Goal: Task Accomplishment & Management: Complete application form

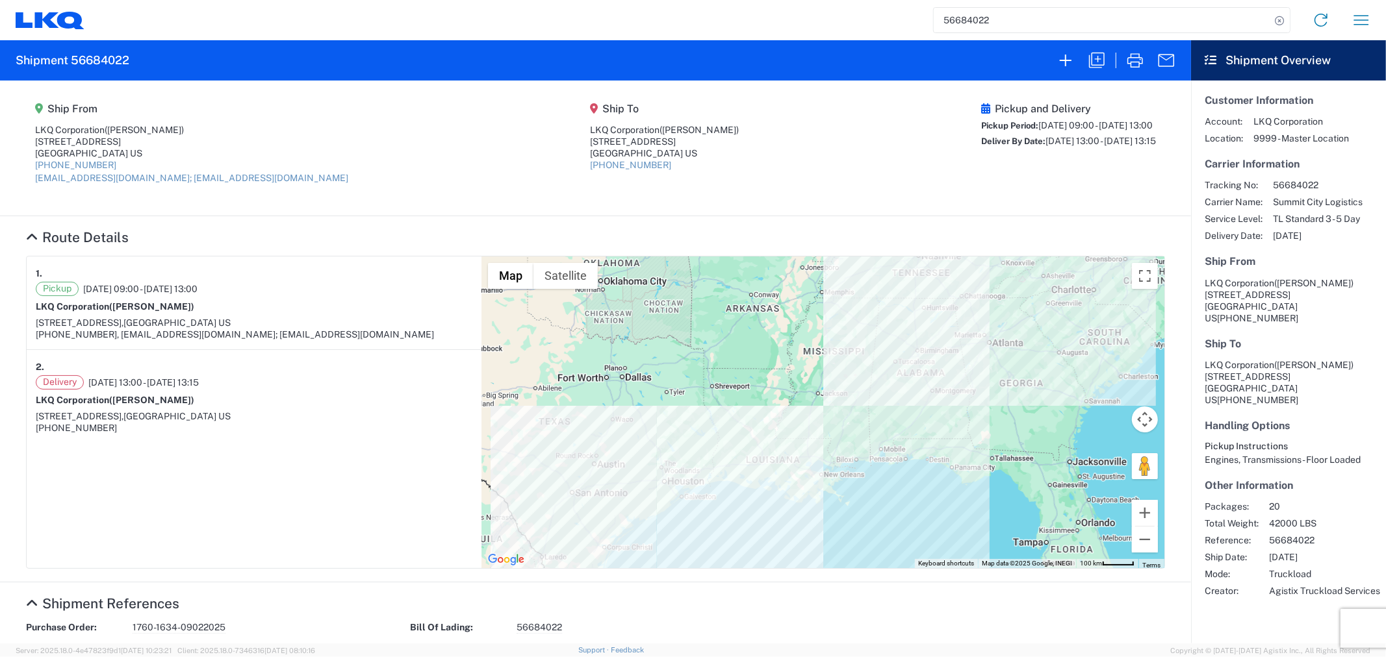
click at [403, 193] on agx-shipment-main-routing-info "Ship From LKQ Corporation ([PERSON_NAME]) [STREET_ADDRESS] [PHONE_NUMBER] [EMAI…" at bounding box center [595, 148] width 1139 height 109
click at [394, 195] on agx-shipment-main-routing-info "Ship From LKQ Corporation ([PERSON_NAME]) [STREET_ADDRESS] [PHONE_NUMBER] [EMAI…" at bounding box center [595, 148] width 1139 height 109
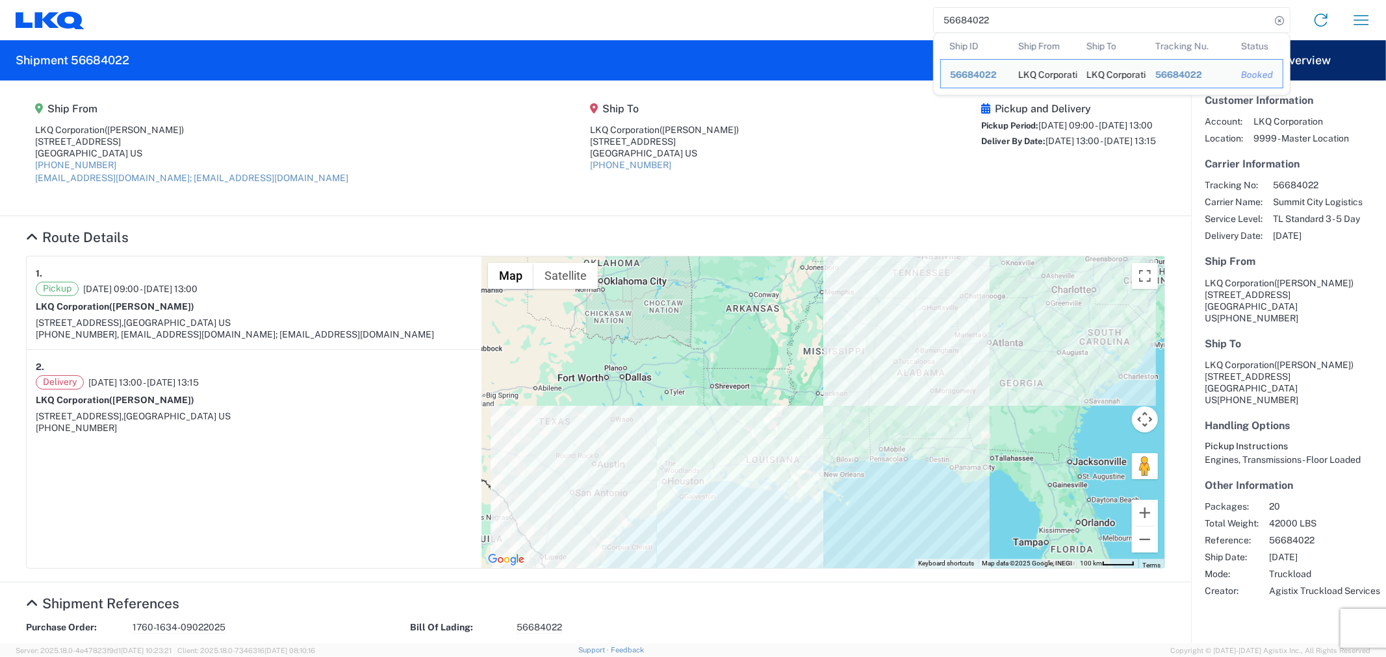
drag, startPoint x: 1035, startPoint y: 29, endPoint x: 871, endPoint y: 8, distance: 165.7
click at [871, 8] on div "56684022 Ship ID Ship From Ship To Tracking Nu. Status Ship ID 56684022 Ship Fr…" at bounding box center [732, 20] width 1297 height 31
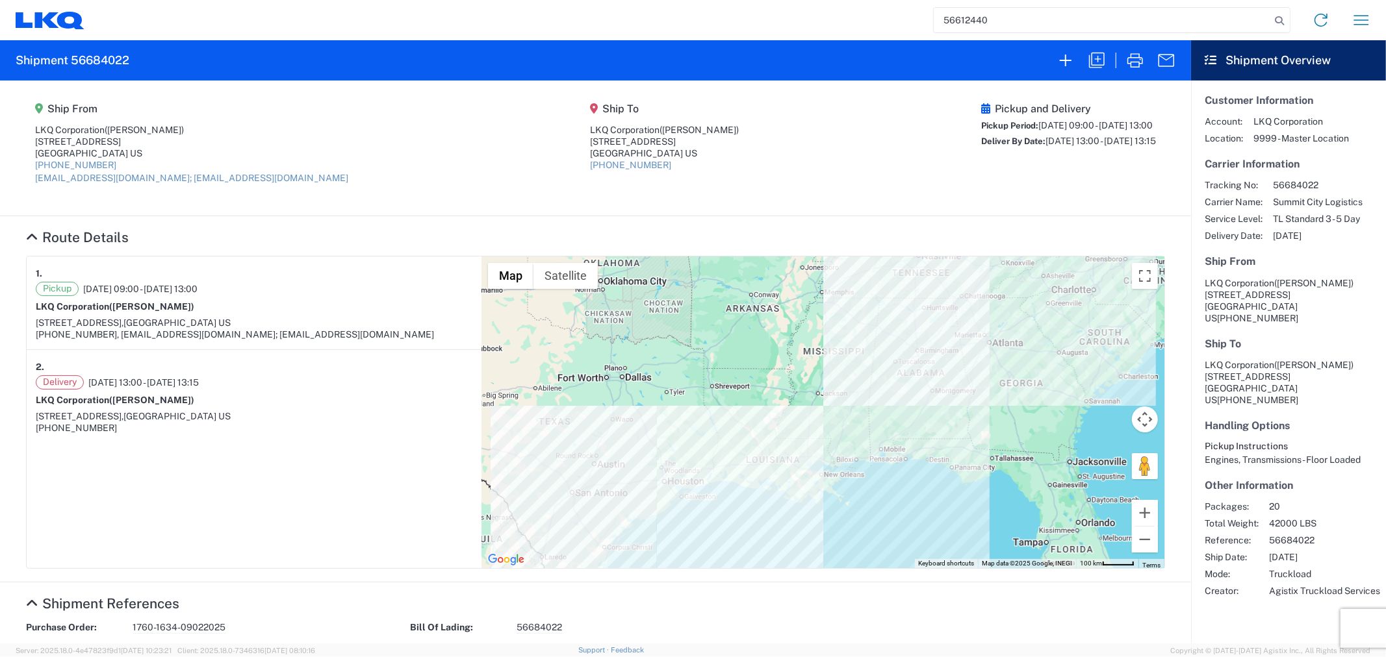
type input "56612440"
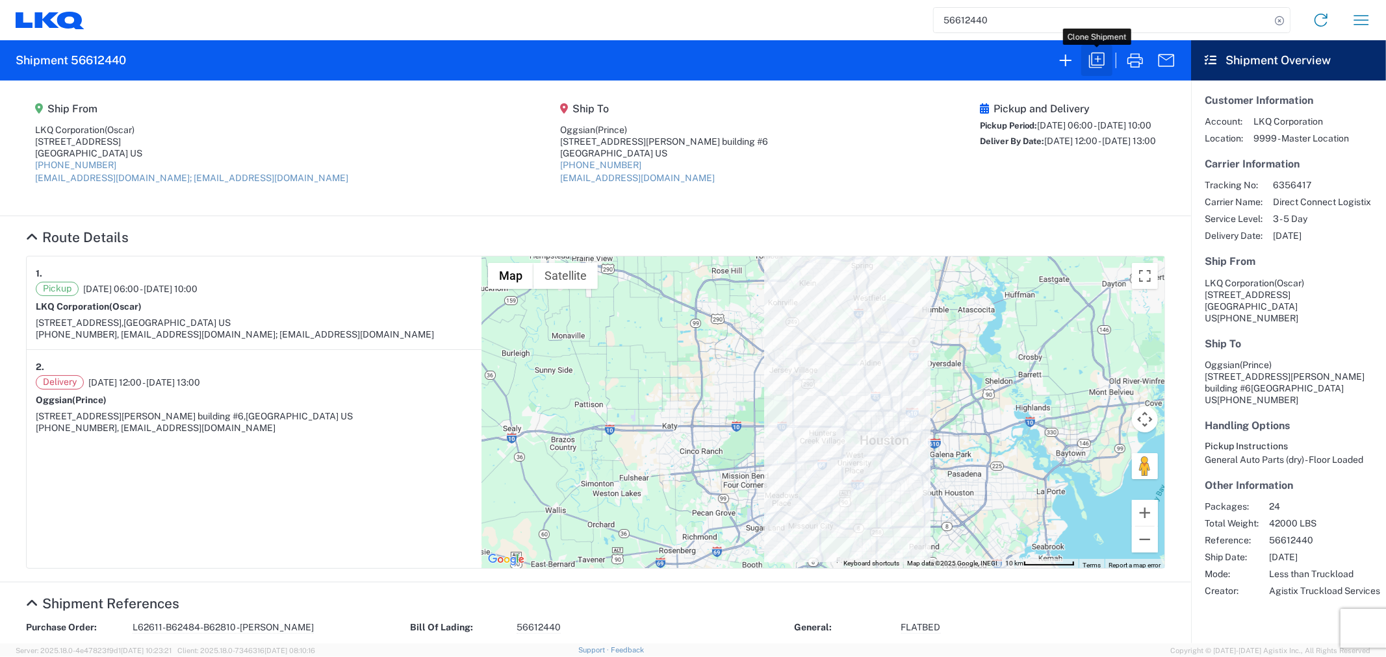
click at [1093, 61] on icon "button" at bounding box center [1096, 60] width 21 height 21
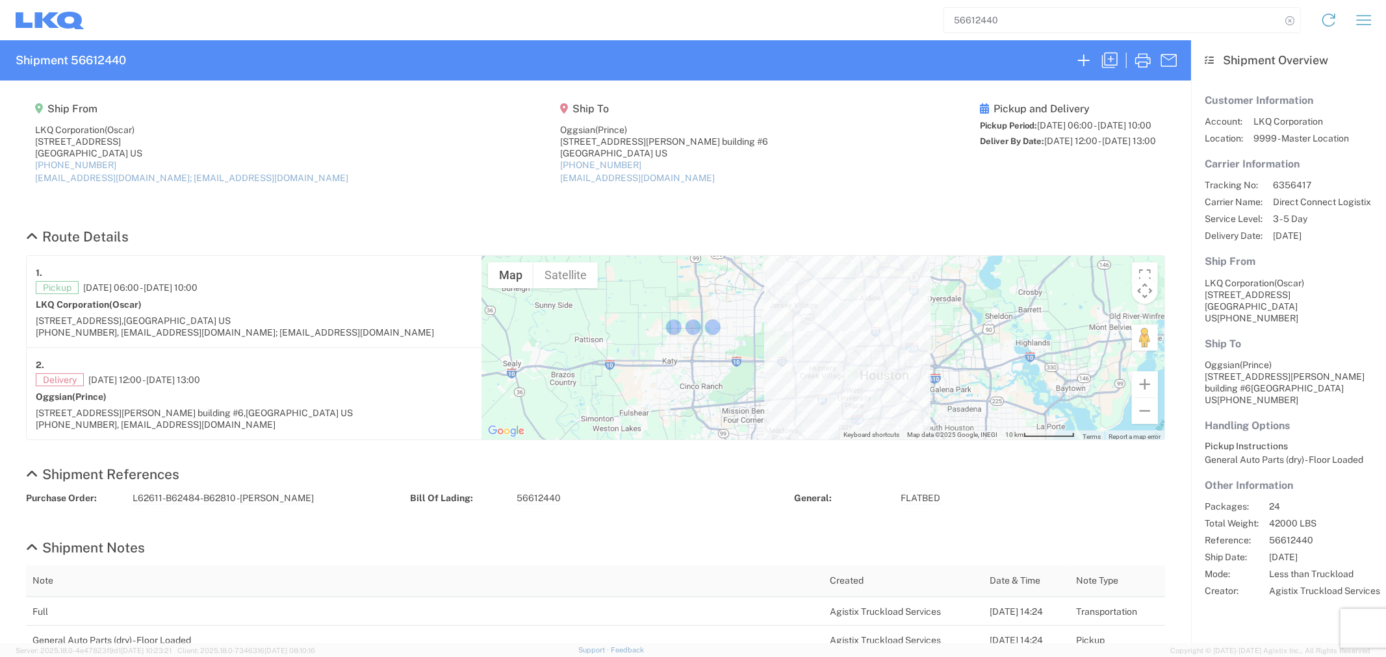
select select "FULL"
select select "LBS"
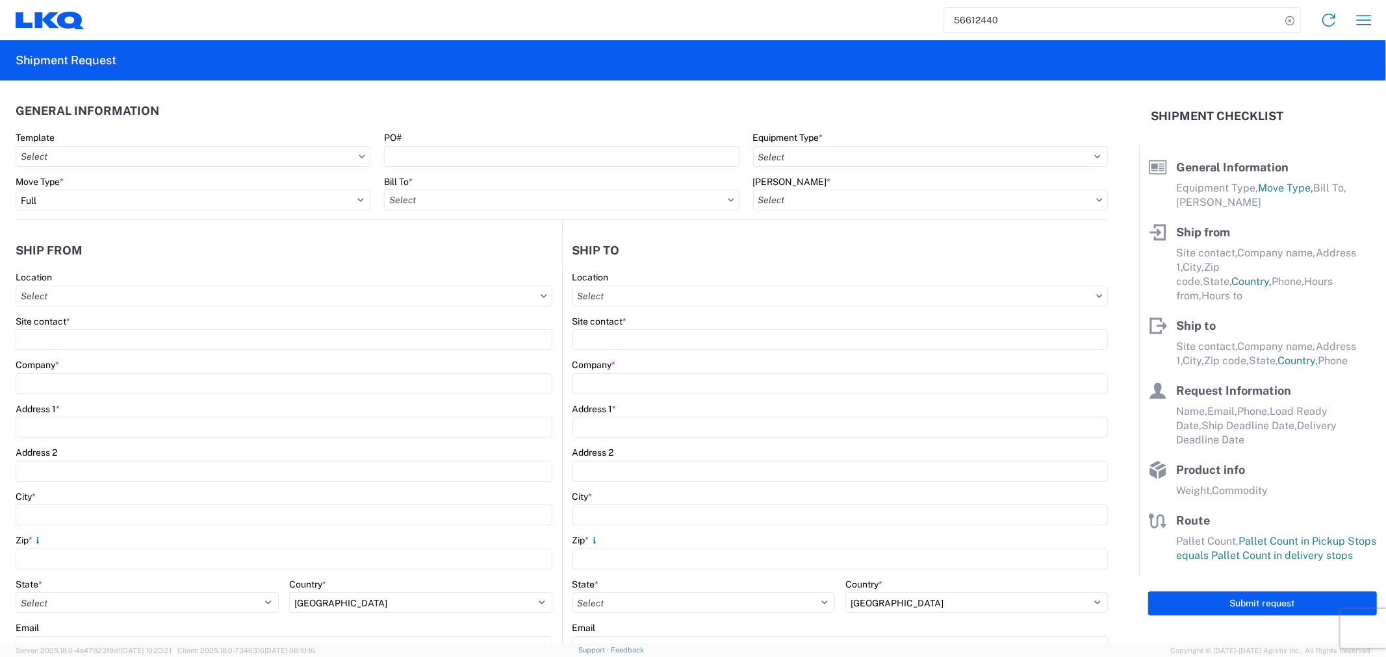
select select "FLBD"
type input "Oscar"
type input "LKQ Corporation"
type input "[STREET_ADDRESS]"
type input "[GEOGRAPHIC_DATA]"
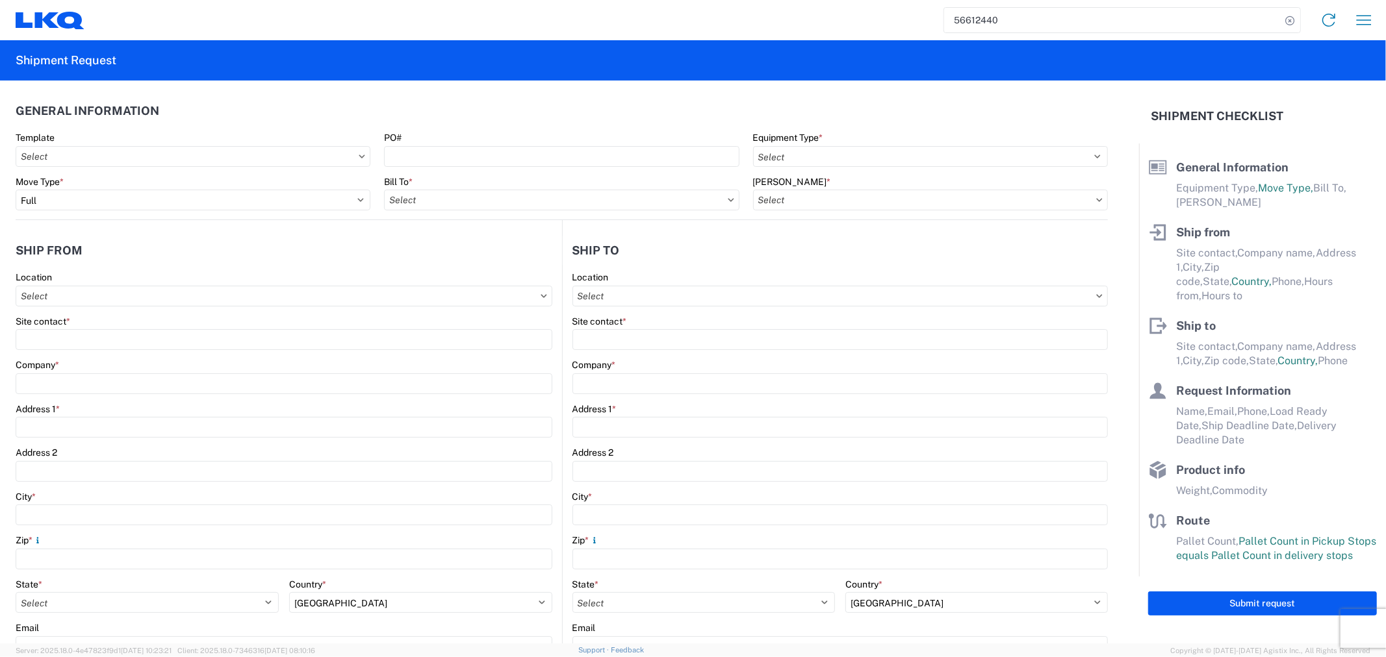
type input "77038"
type input "[EMAIL_ADDRESS][DOMAIN_NAME]; [EMAIL_ADDRESS][DOMAIN_NAME]"
type input "Prince"
type input "Oggsian"
type input "[STREET_ADDRESS][PERSON_NAME] building #6"
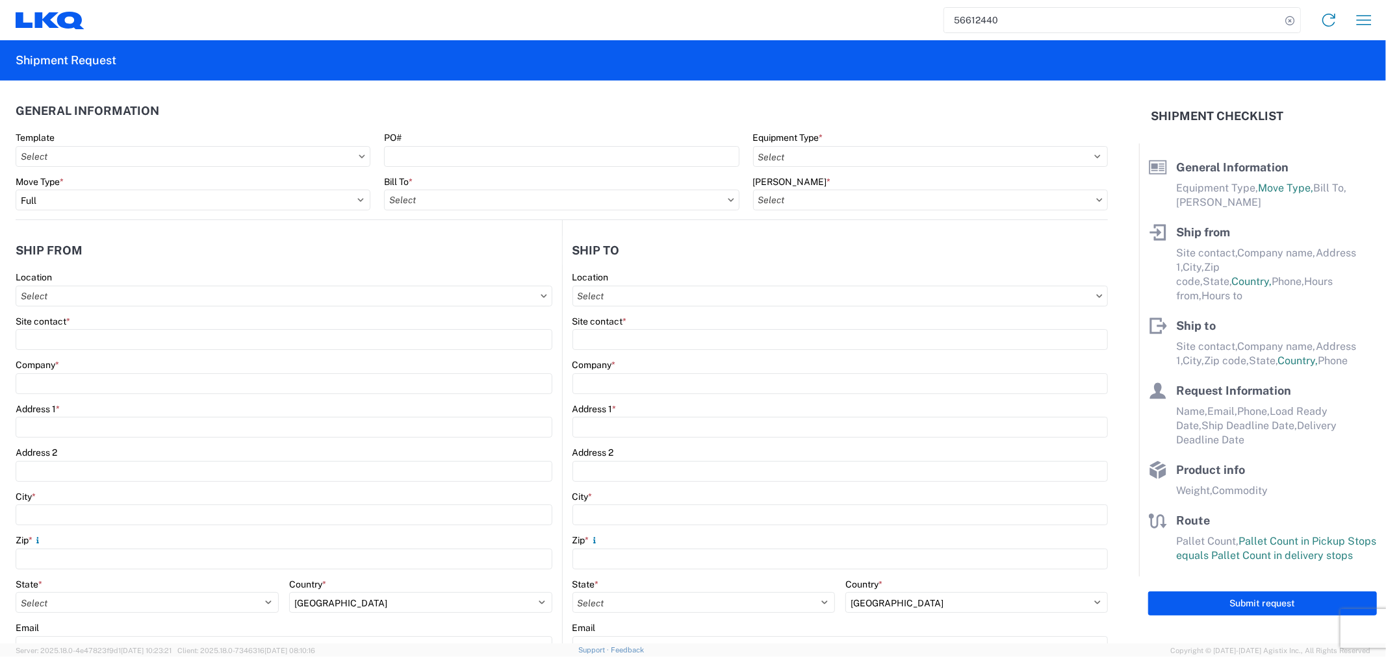
type input "[GEOGRAPHIC_DATA]"
type input "77079"
type input "[EMAIL_ADDRESS][DOMAIN_NAME]"
type input "[PERSON_NAME]"
type input "[EMAIL_ADDRESS][DOMAIN_NAME]"
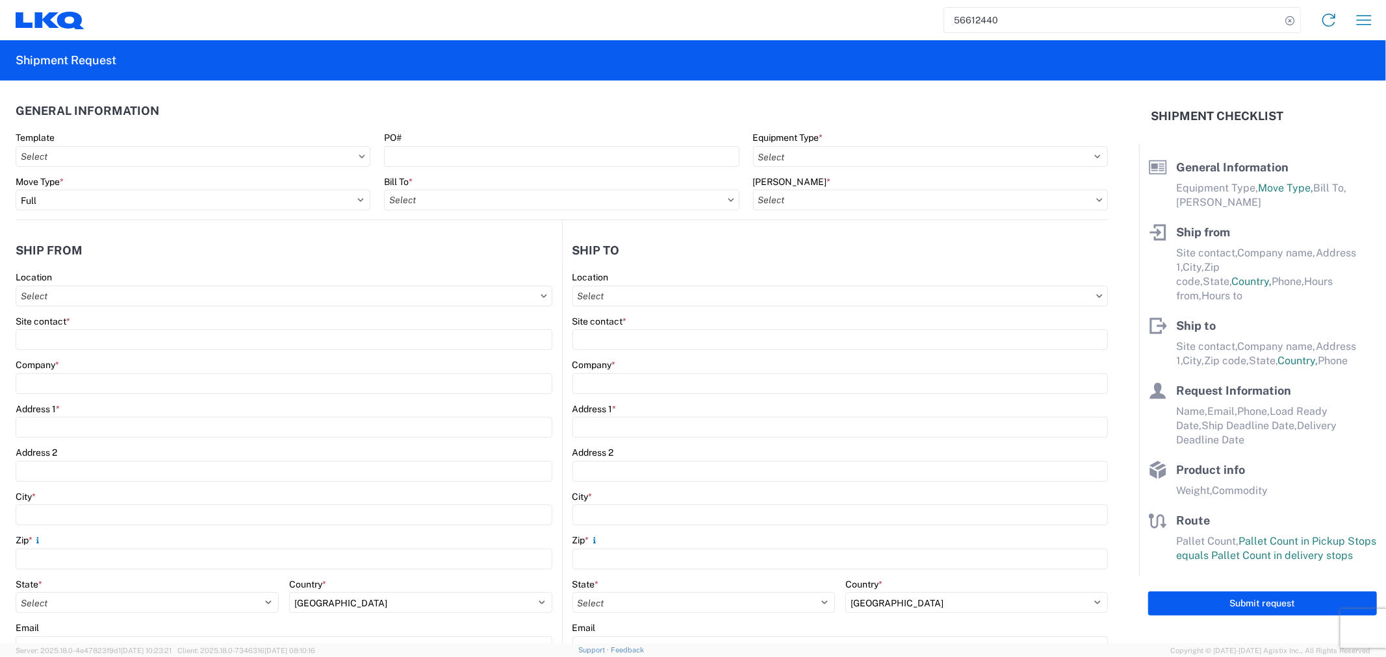
type input "[PHONE_NUMBER]"
type input "[DATE]"
type input "42000"
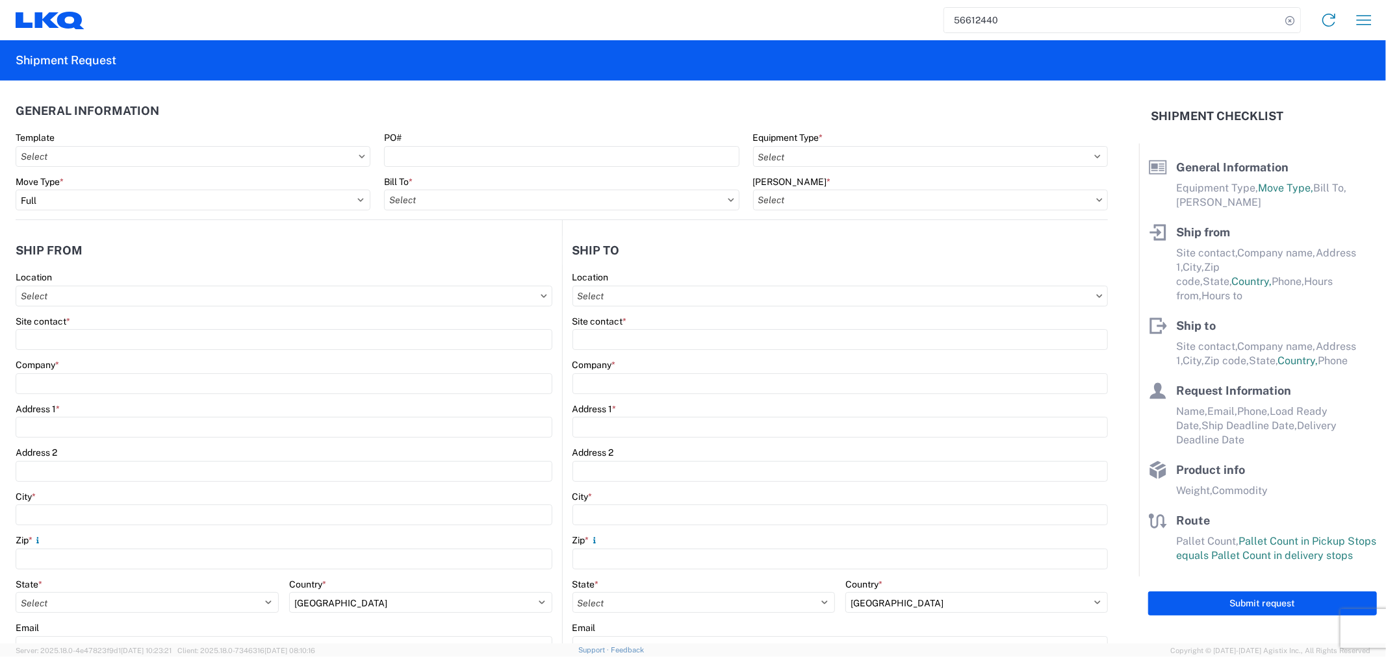
type input "General Auto Parts (dry)"
type input "24"
type input "0"
type input "40"
type input "36"
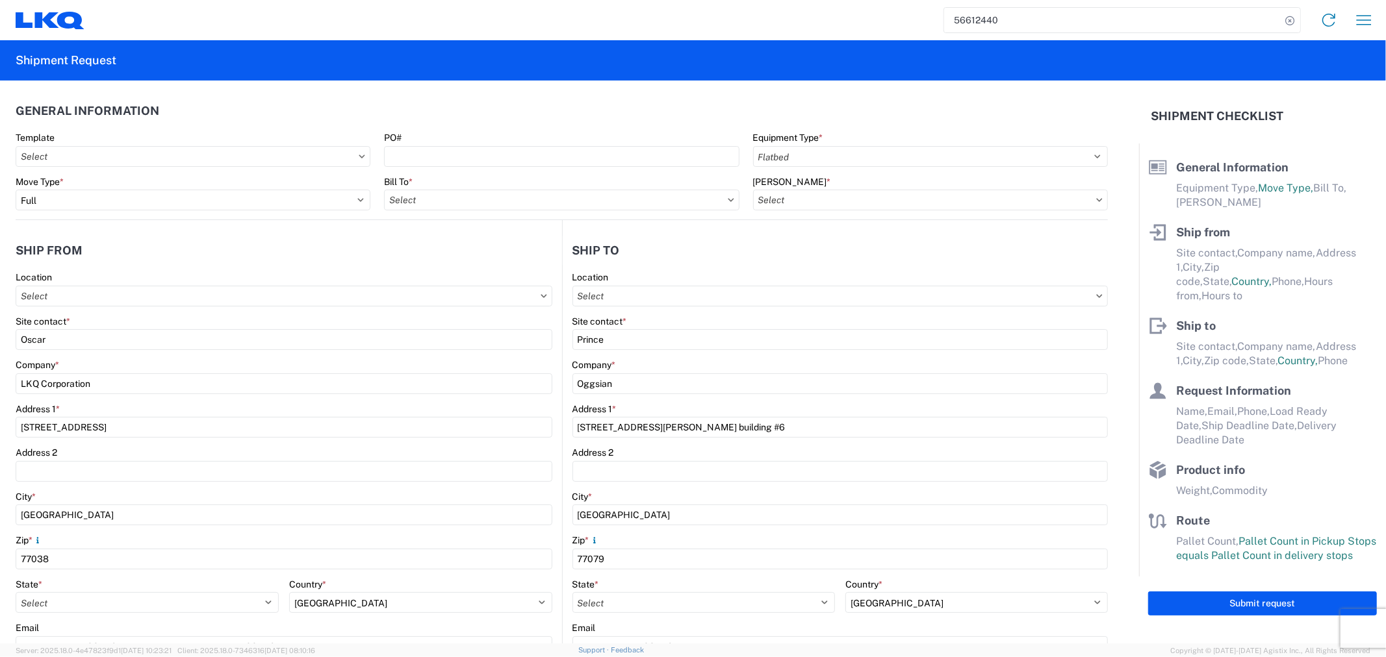
select select "US"
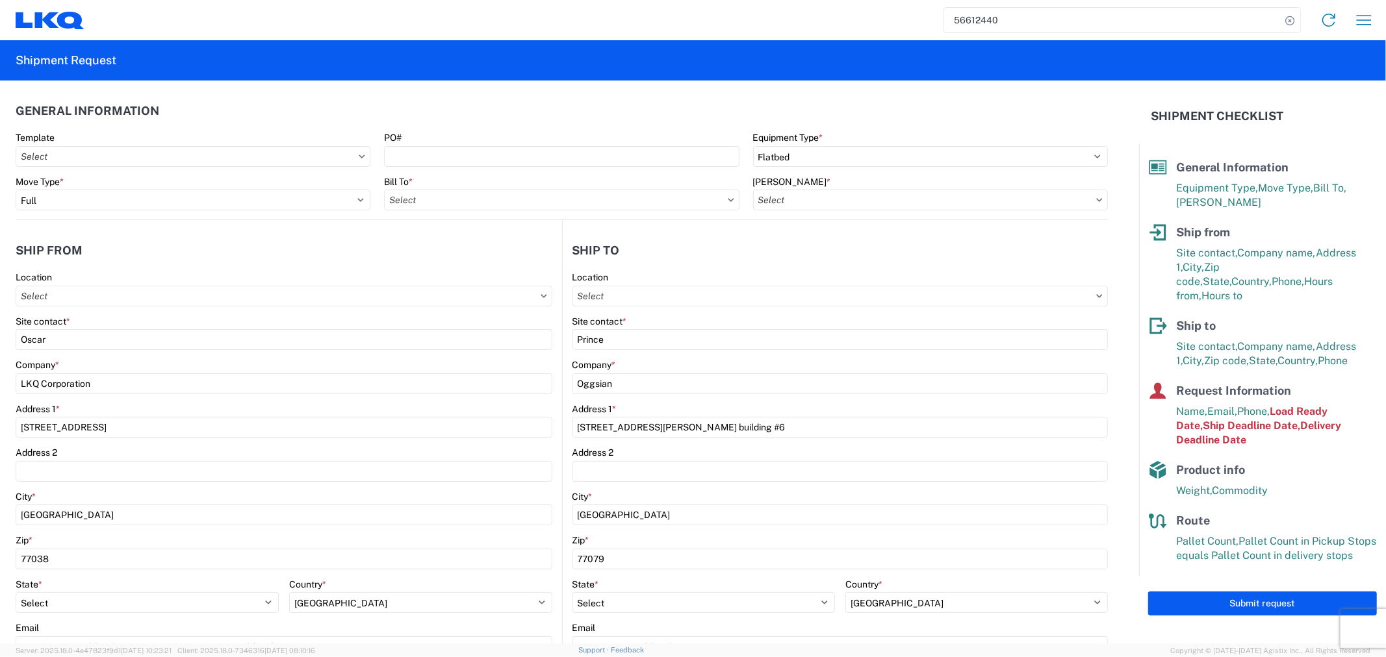
type input "1760 - LKQ Best Core"
type input "1760-6300-66000-0000 - 1760 Freight Out"
type input "1760 - LKQ Best Core"
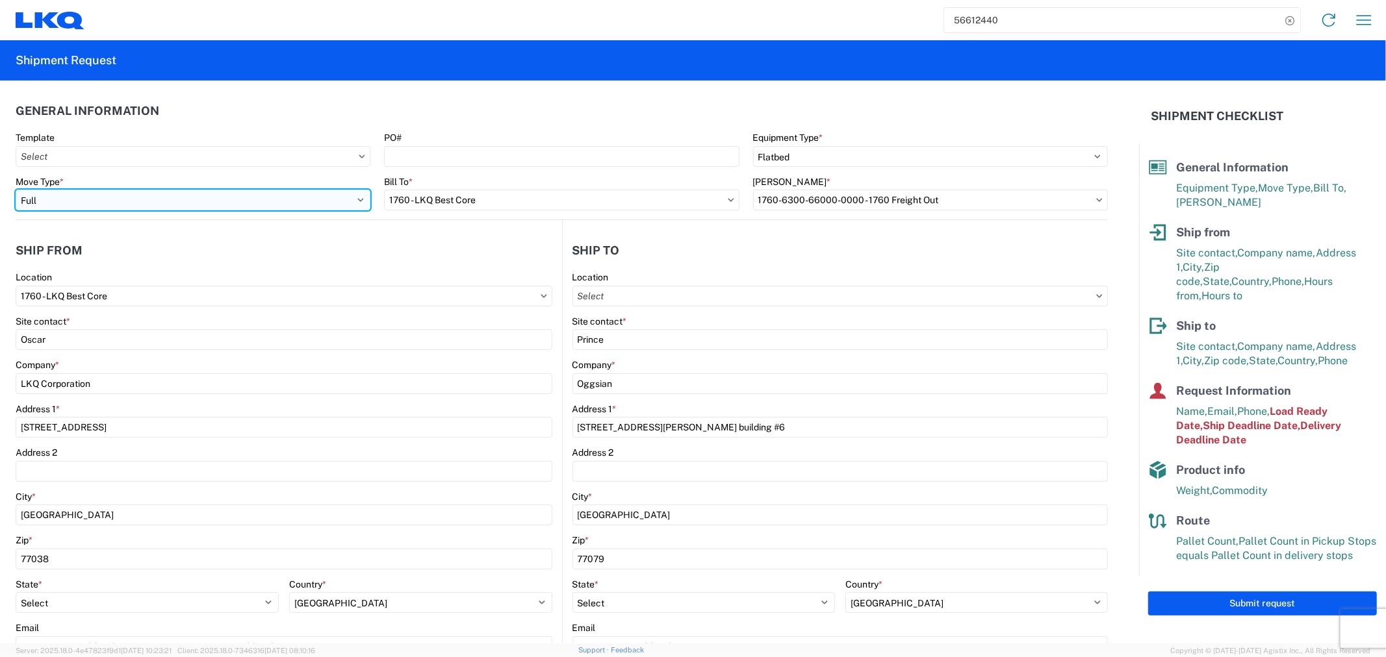
click at [267, 201] on select "Select Full Partial TL" at bounding box center [193, 200] width 355 height 21
select select "PARTIAL_TL"
click at [16, 190] on select "Select Full Partial TL" at bounding box center [193, 200] width 355 height 21
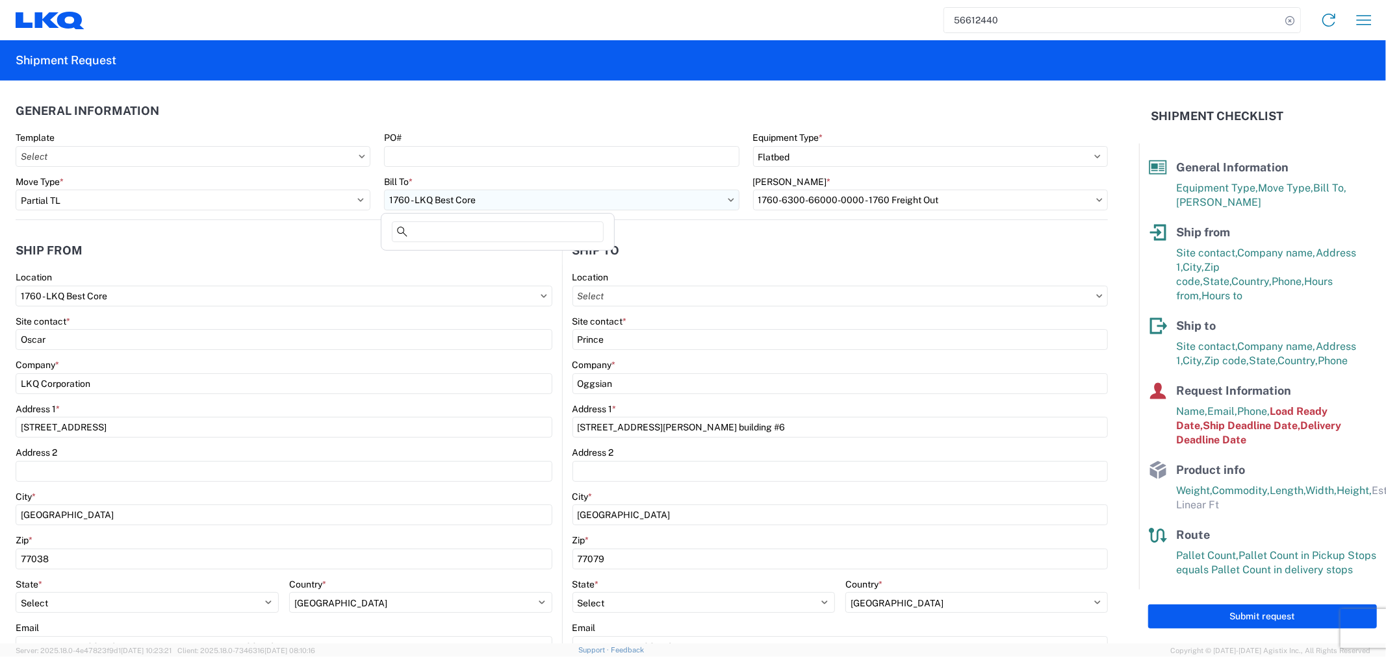
click at [624, 203] on input "1760 - LKQ Best Core" at bounding box center [561, 200] width 355 height 21
click at [522, 157] on input "PO#" at bounding box center [561, 156] width 355 height 21
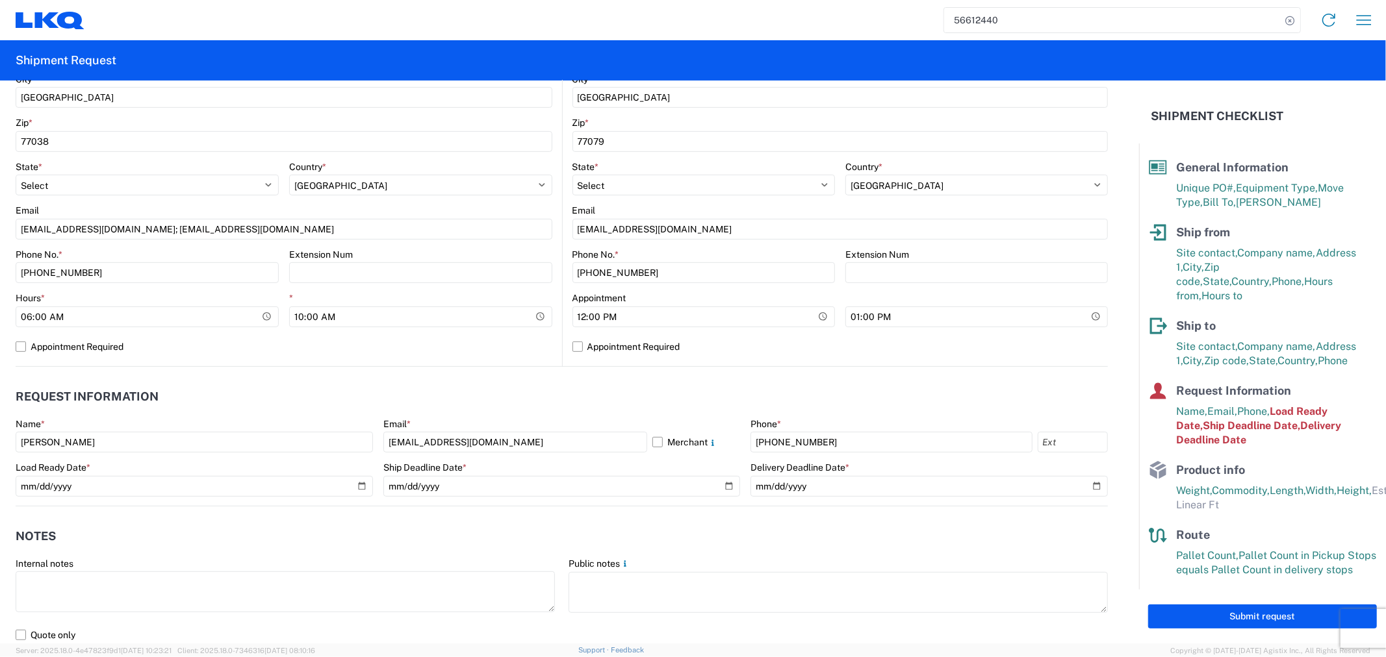
scroll to position [433, 0]
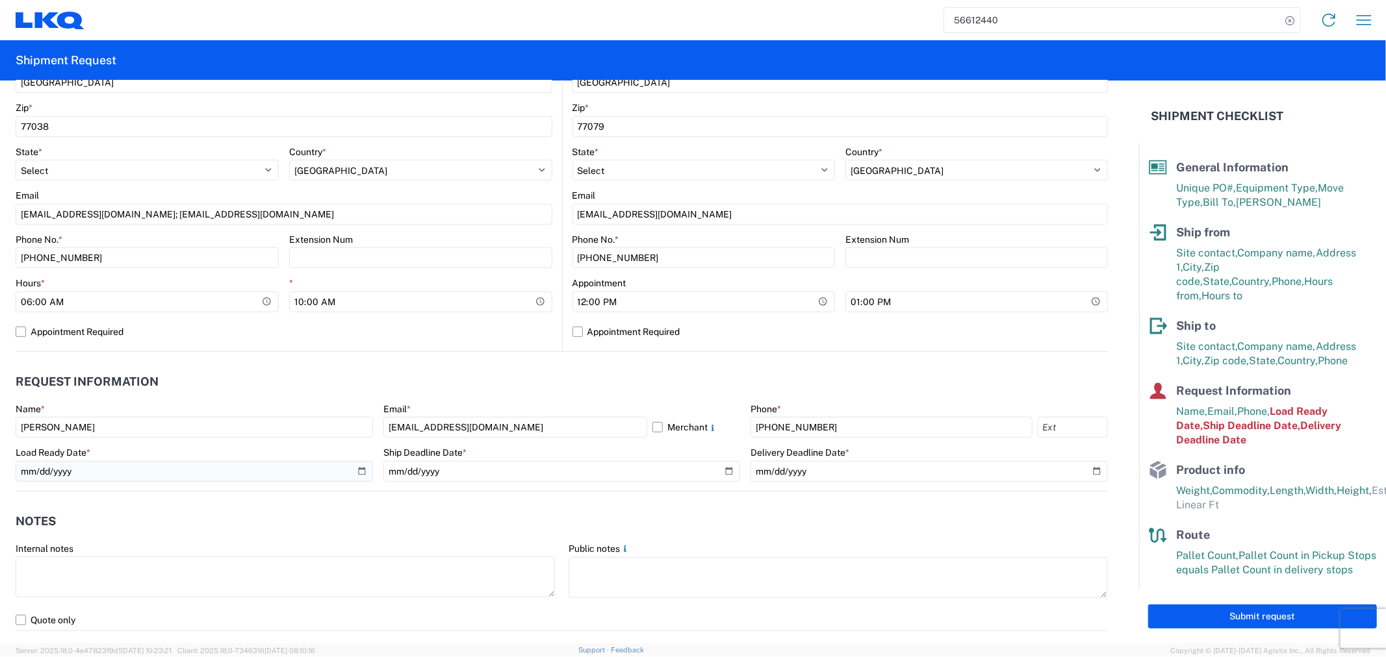
type input "Missing-box-09032025"
click at [357, 469] on input "[DATE]" at bounding box center [194, 471] width 357 height 21
type input "[DATE]"
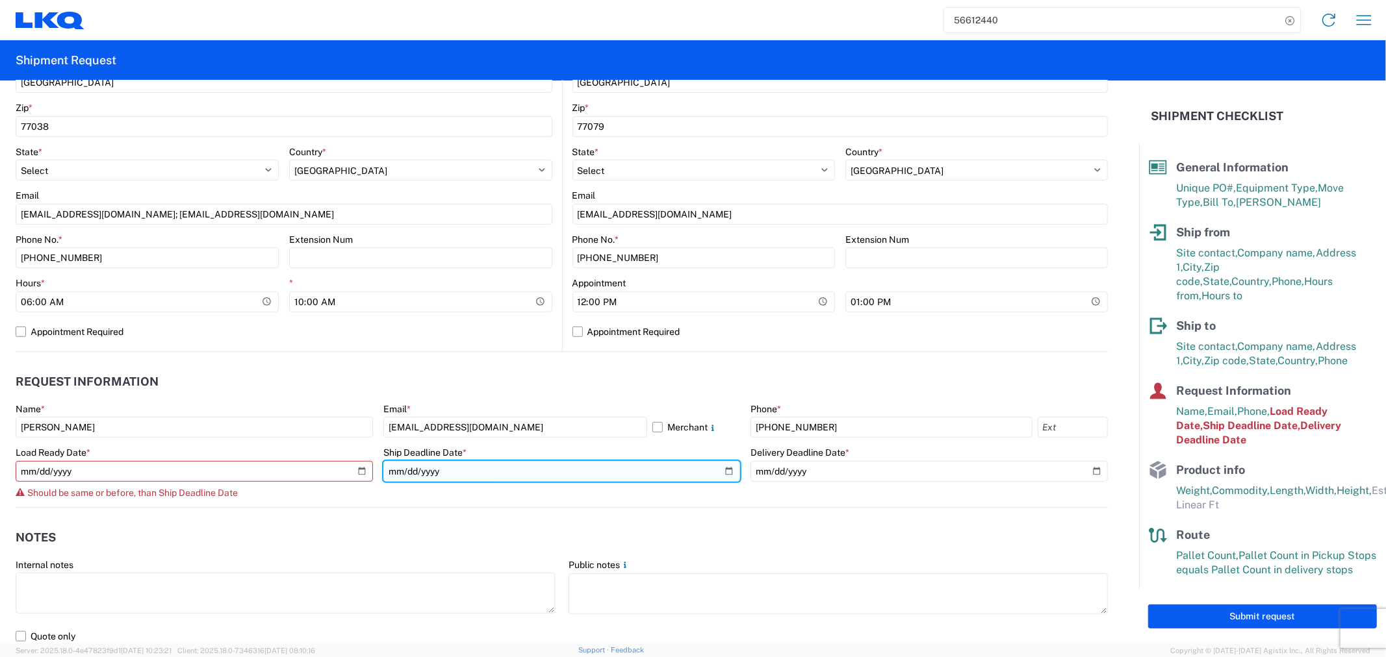
click at [716, 472] on input "[DATE]" at bounding box center [561, 471] width 357 height 21
type input "[DATE]"
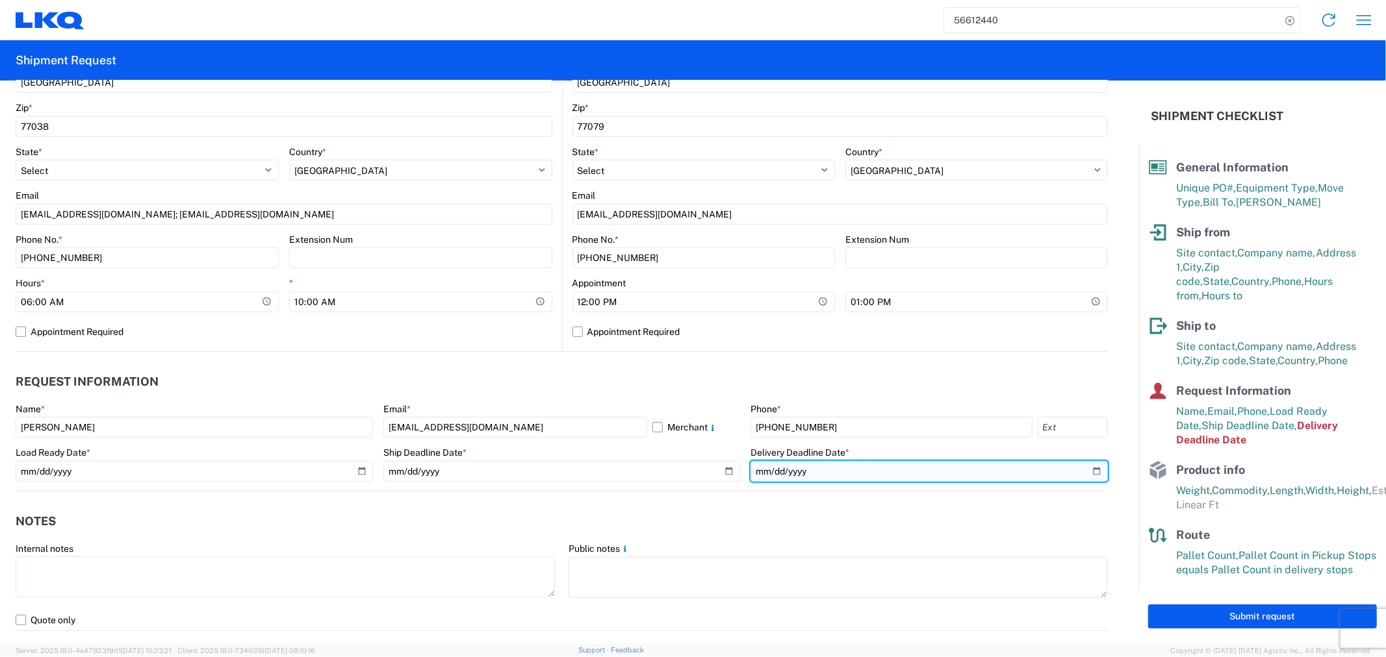
click at [1082, 472] on input "[DATE]" at bounding box center [928, 471] width 357 height 21
type input "[DATE]"
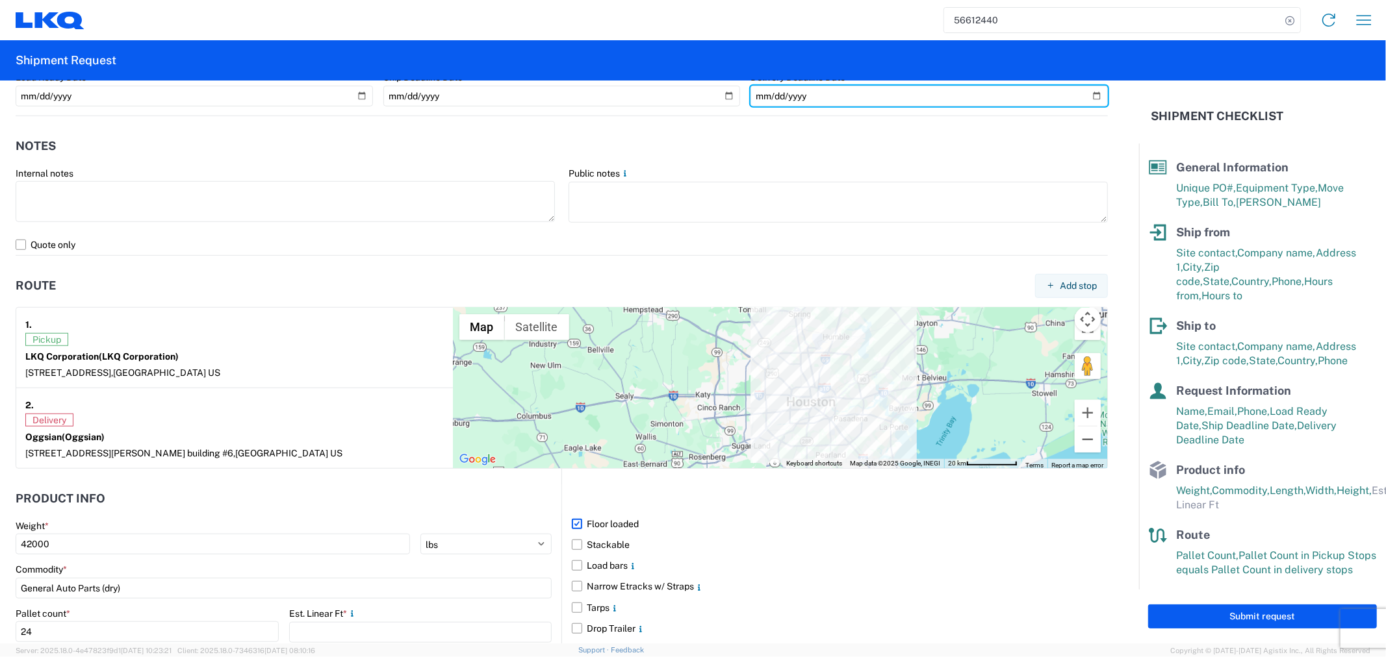
scroll to position [938, 0]
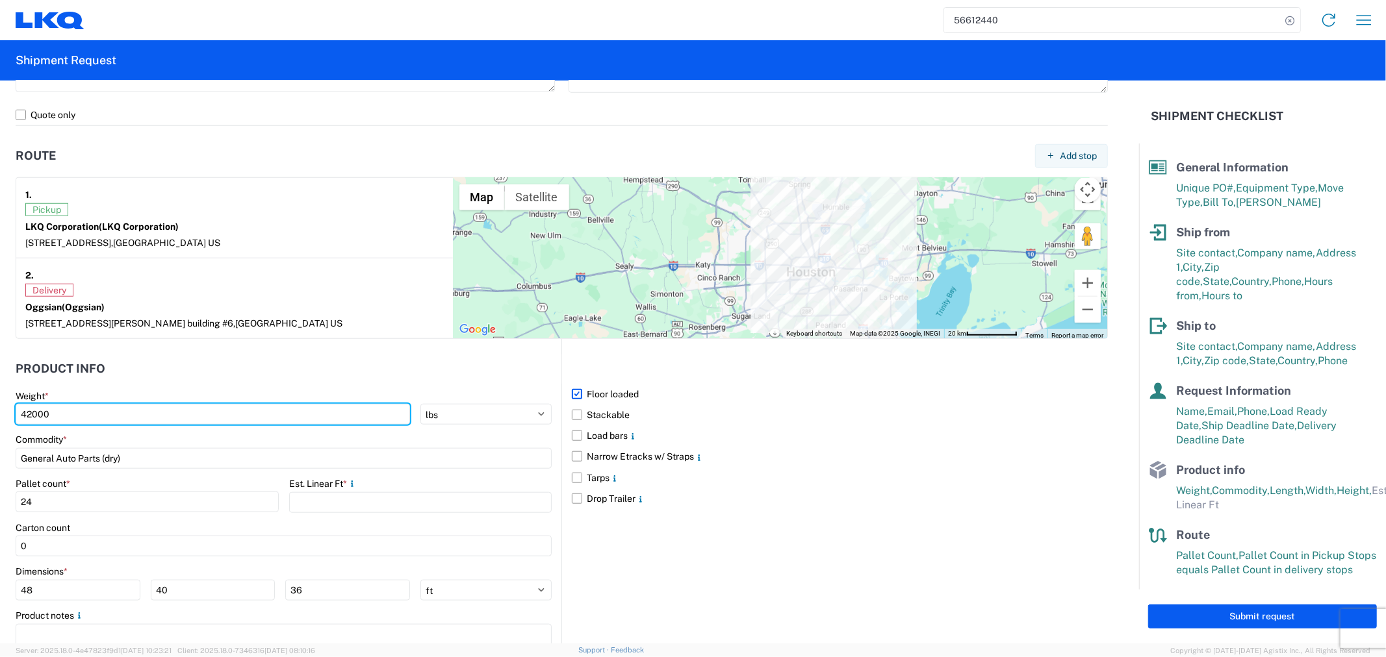
drag, startPoint x: 178, startPoint y: 408, endPoint x: -60, endPoint y: 420, distance: 238.7
click at [0, 420] on html "56612440 Home Shipment request Shipment tracking Shipment Request General Infor…" at bounding box center [693, 328] width 1386 height 657
type input "1"
type input "2500"
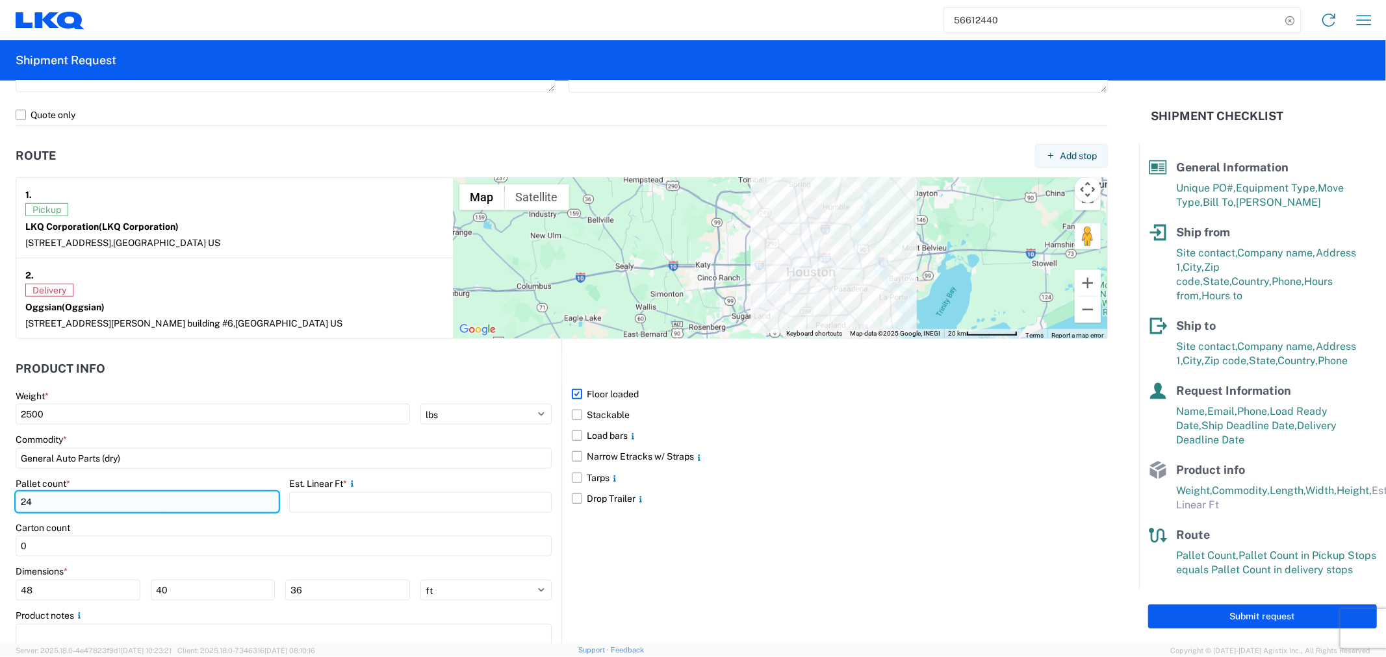
click at [146, 503] on input "24" at bounding box center [147, 502] width 263 height 21
drag, startPoint x: 146, startPoint y: 503, endPoint x: -52, endPoint y: 496, distance: 197.6
click at [0, 496] on html "56612440 Home Shipment request Shipment tracking Shipment Request General Infor…" at bounding box center [693, 328] width 1386 height 657
type input "1"
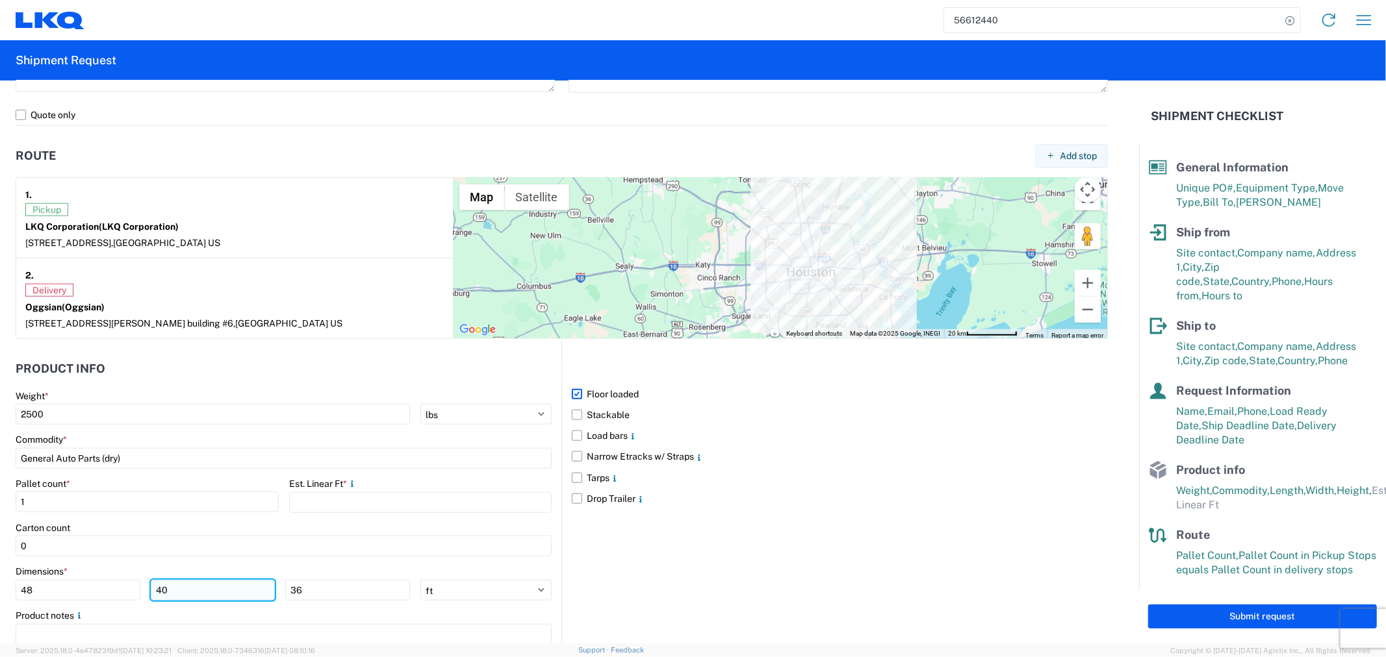
click at [184, 592] on input "40" at bounding box center [213, 590] width 125 height 21
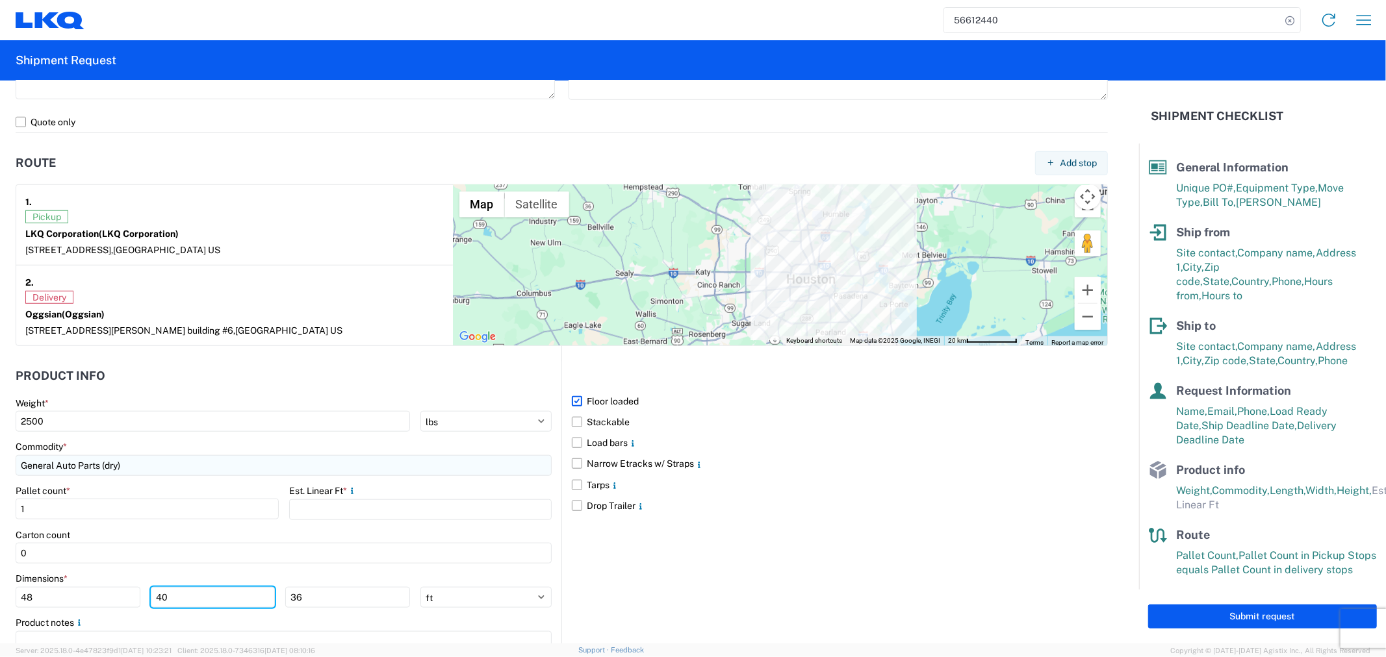
scroll to position [995, 0]
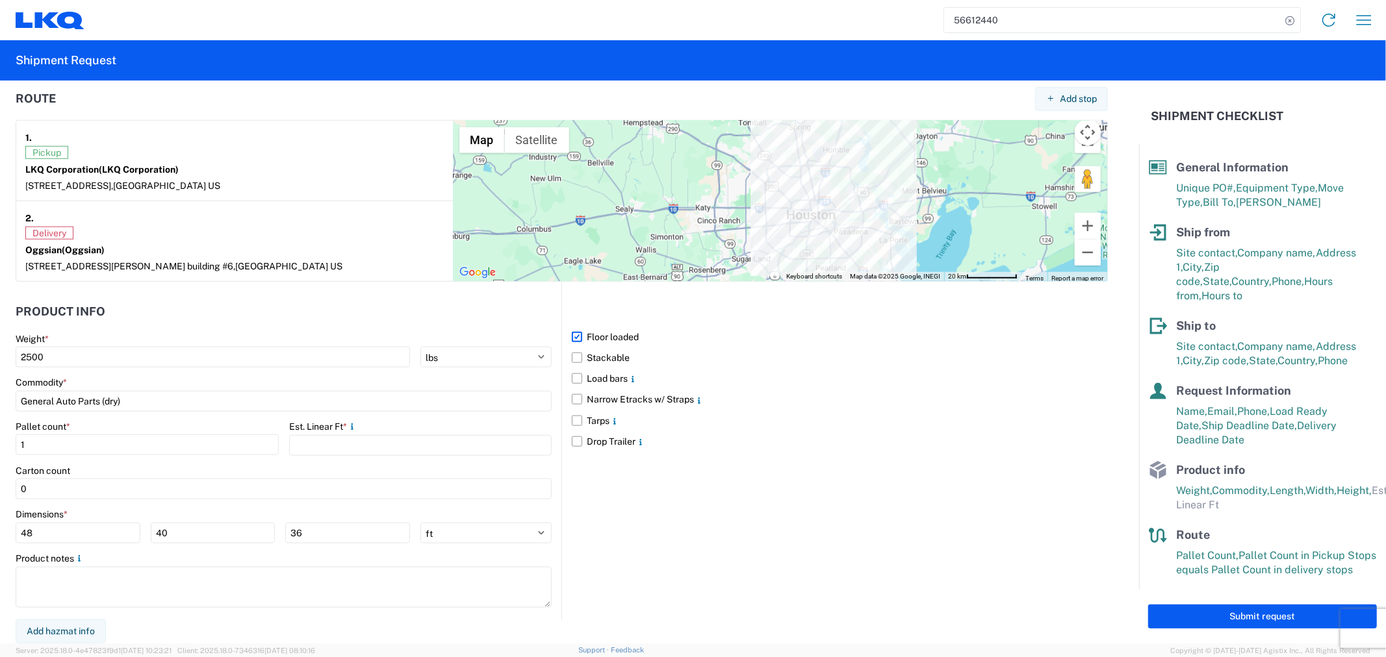
click at [339, 561] on div "Product notes" at bounding box center [284, 559] width 536 height 12
click at [356, 440] on input "number" at bounding box center [420, 445] width 263 height 21
type input "2"
click at [807, 561] on div "Floor loaded Stackable Load bars Narrow Etracks w/ Straps Tarps Drop Trailer" at bounding box center [834, 451] width 546 height 338
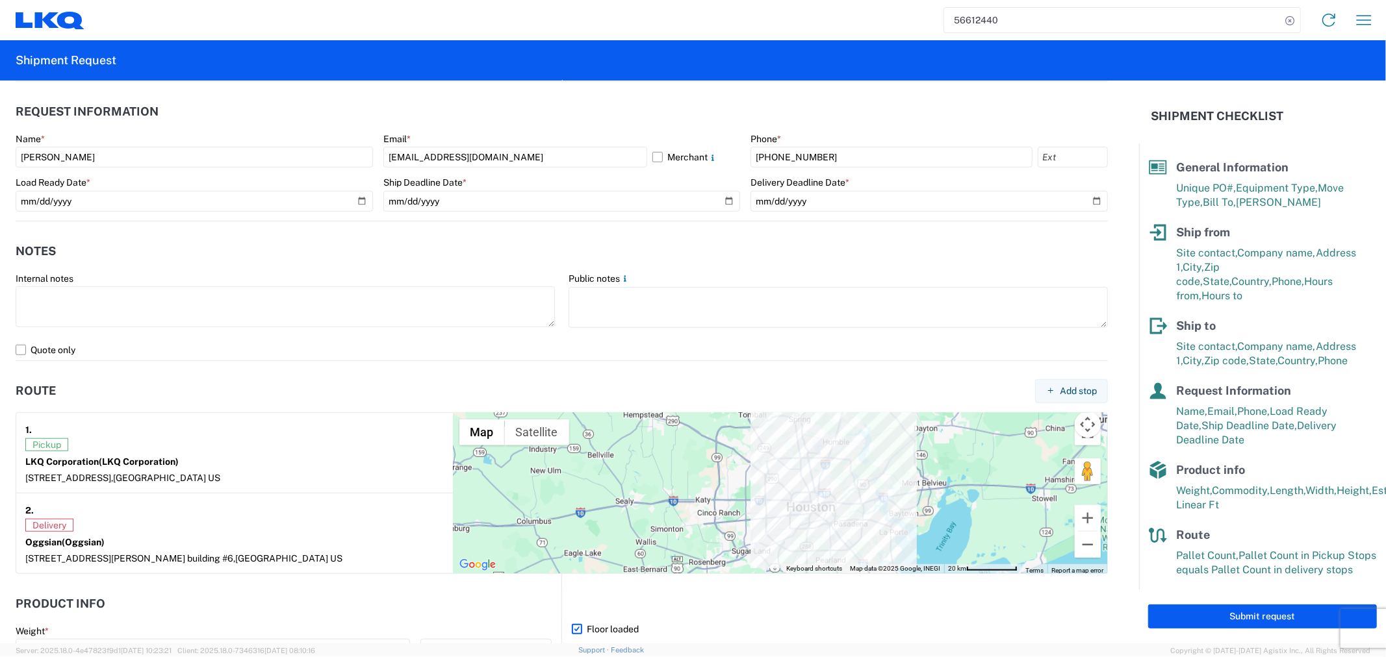
scroll to position [794, 0]
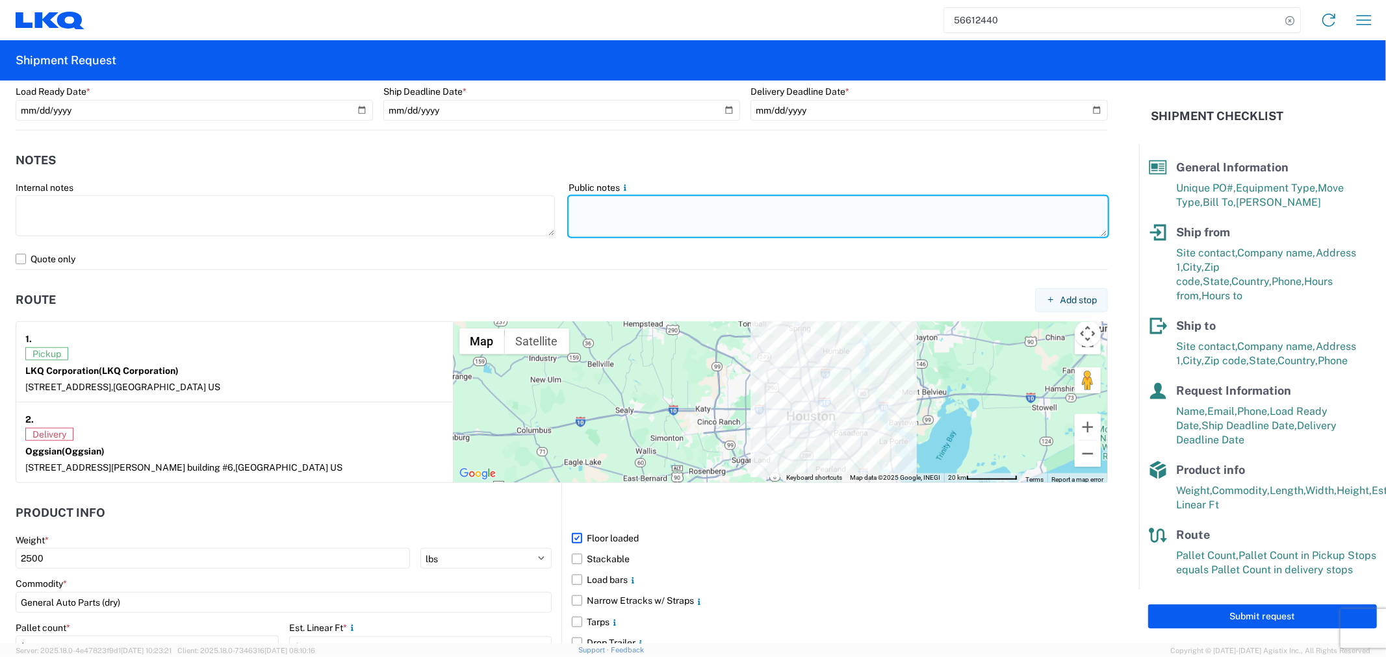
click at [647, 208] on textarea at bounding box center [837, 216] width 539 height 41
click at [650, 206] on textarea "Flatbed not 18 [PERSON_NAME] please" at bounding box center [837, 216] width 539 height 41
click at [639, 206] on textarea "Flatbed not 18 [PERSON_NAME] please" at bounding box center [837, 216] width 539 height 41
click at [719, 202] on textarea "Flatbed not 18 [PERSON_NAME] please" at bounding box center [837, 216] width 539 height 41
drag, startPoint x: 671, startPoint y: 205, endPoint x: 711, endPoint y: 223, distance: 43.6
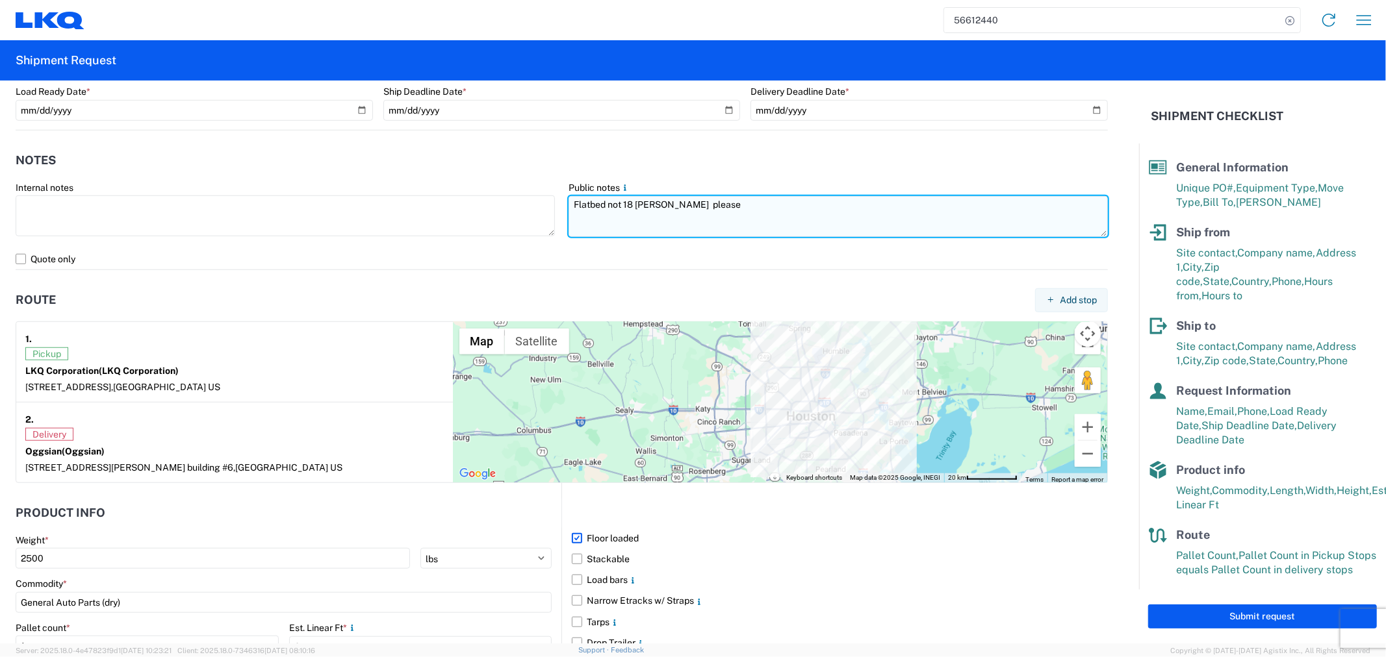
click at [671, 205] on textarea "Flatbed not 18 [PERSON_NAME] please" at bounding box center [837, 216] width 539 height 41
click at [795, 218] on textarea "Flatbed not 18 [PERSON_NAME] please" at bounding box center [837, 216] width 539 height 41
drag, startPoint x: 711, startPoint y: 216, endPoint x: 529, endPoint y: 192, distance: 183.4
click at [529, 192] on div "Internal notes Public notes Flatbed not 18 [PERSON_NAME] please it is just one …" at bounding box center [562, 215] width 1106 height 67
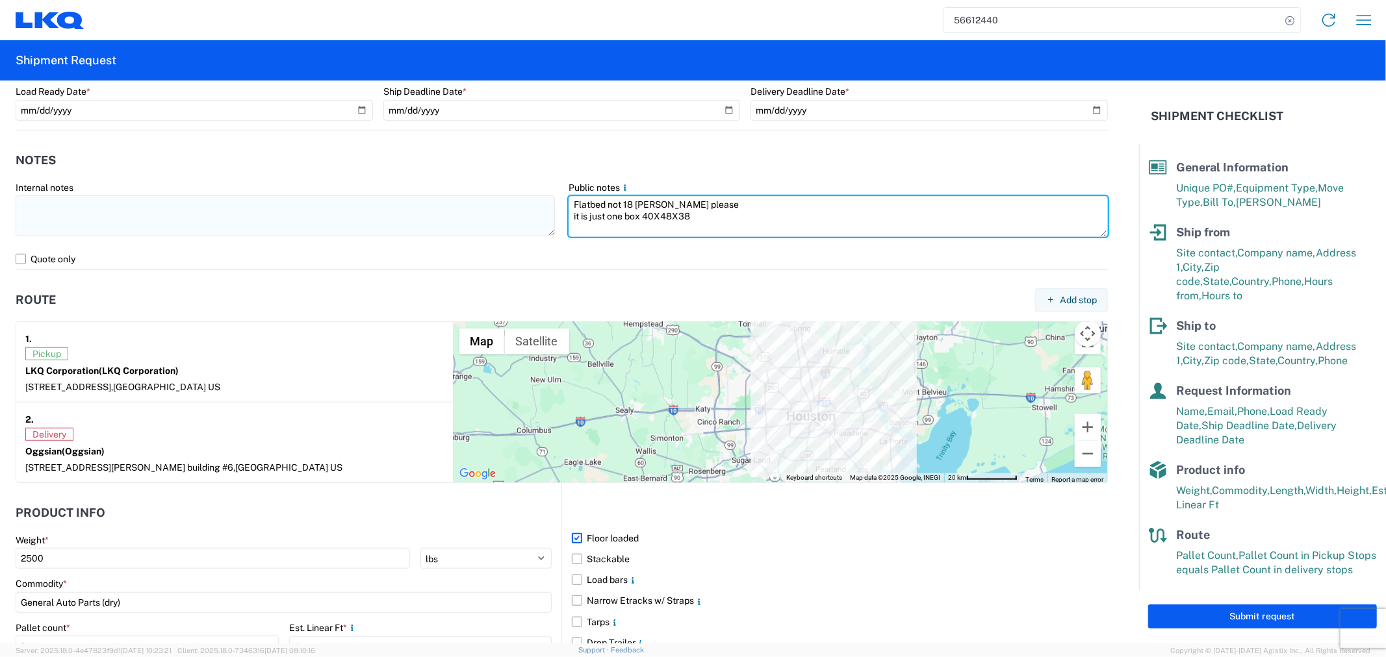
type textarea "Flatbed not 18 [PERSON_NAME] please it is just one box 40X48X38"
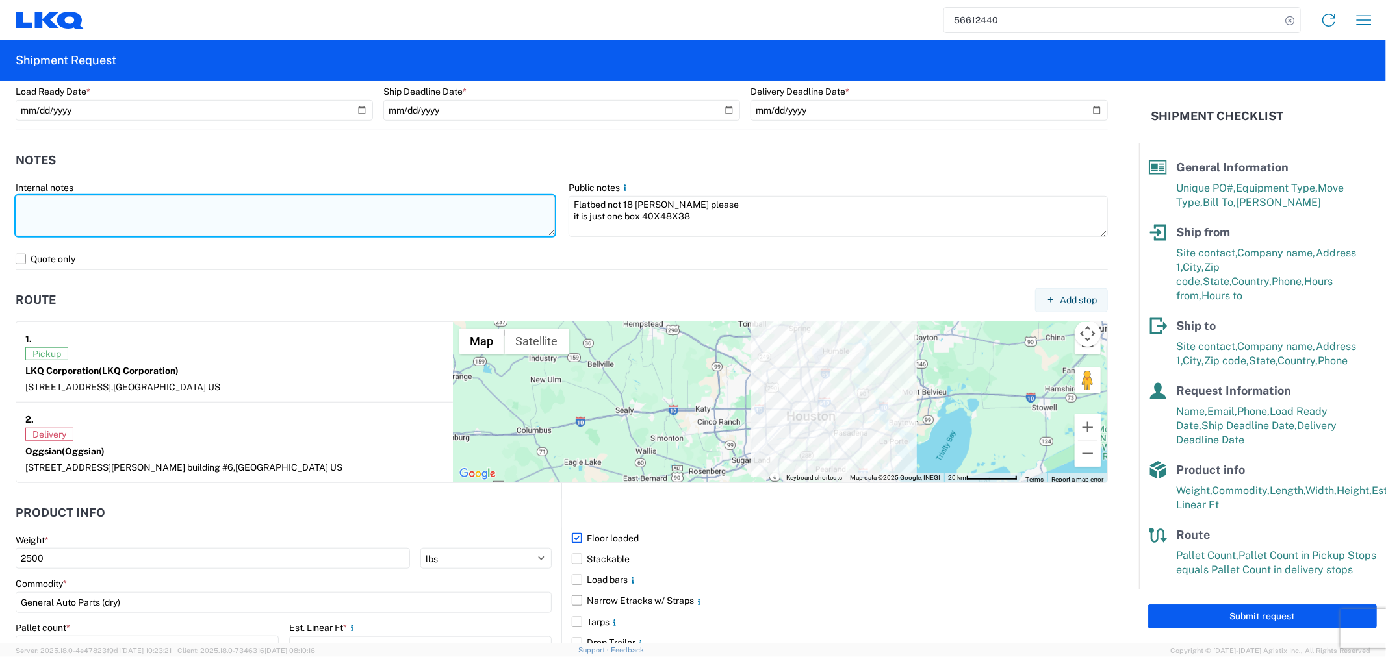
click at [251, 217] on textarea at bounding box center [285, 216] width 539 height 41
paste textarea "Flatbed not 18 [PERSON_NAME] please it is just one box 40X48X38"
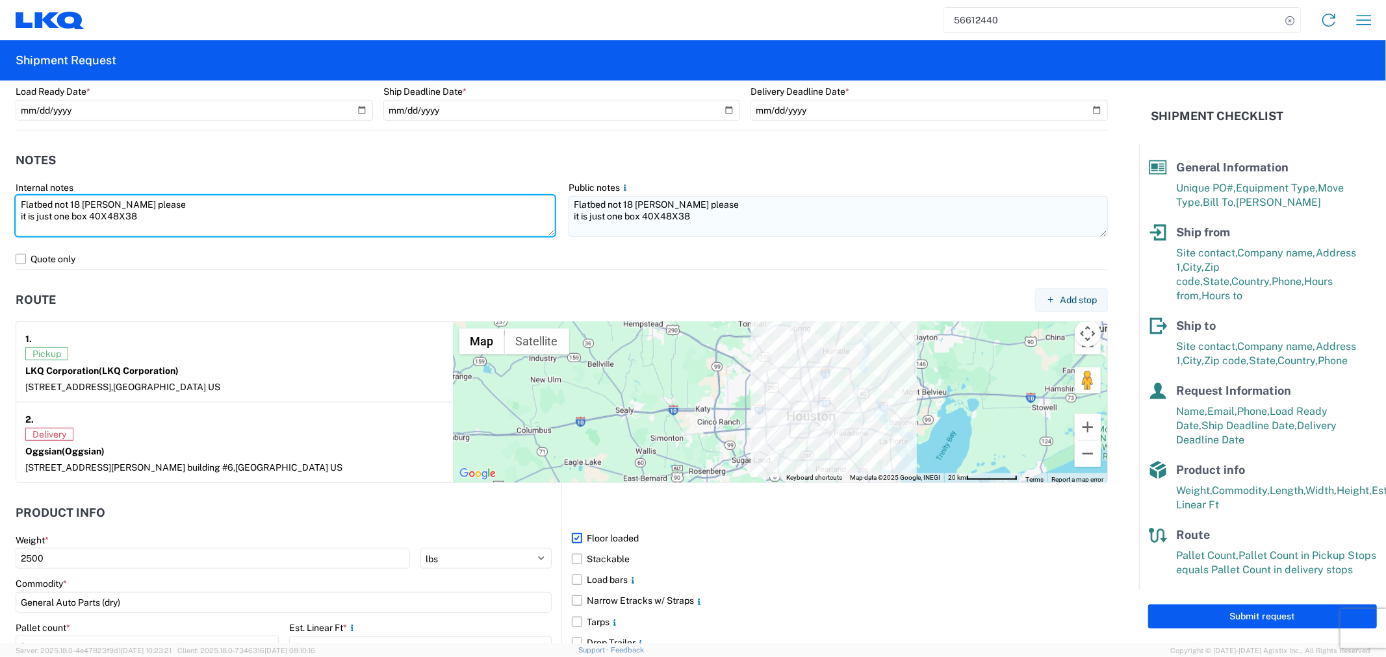
drag, startPoint x: 438, startPoint y: 222, endPoint x: 592, endPoint y: 220, distance: 153.3
click at [457, 218] on textarea "Flatbed not 18 [PERSON_NAME] please it is just one box 40X48X38" at bounding box center [285, 216] width 539 height 41
type textarea "Flatbed not 18 [PERSON_NAME] please it is just one box 40X48X38"
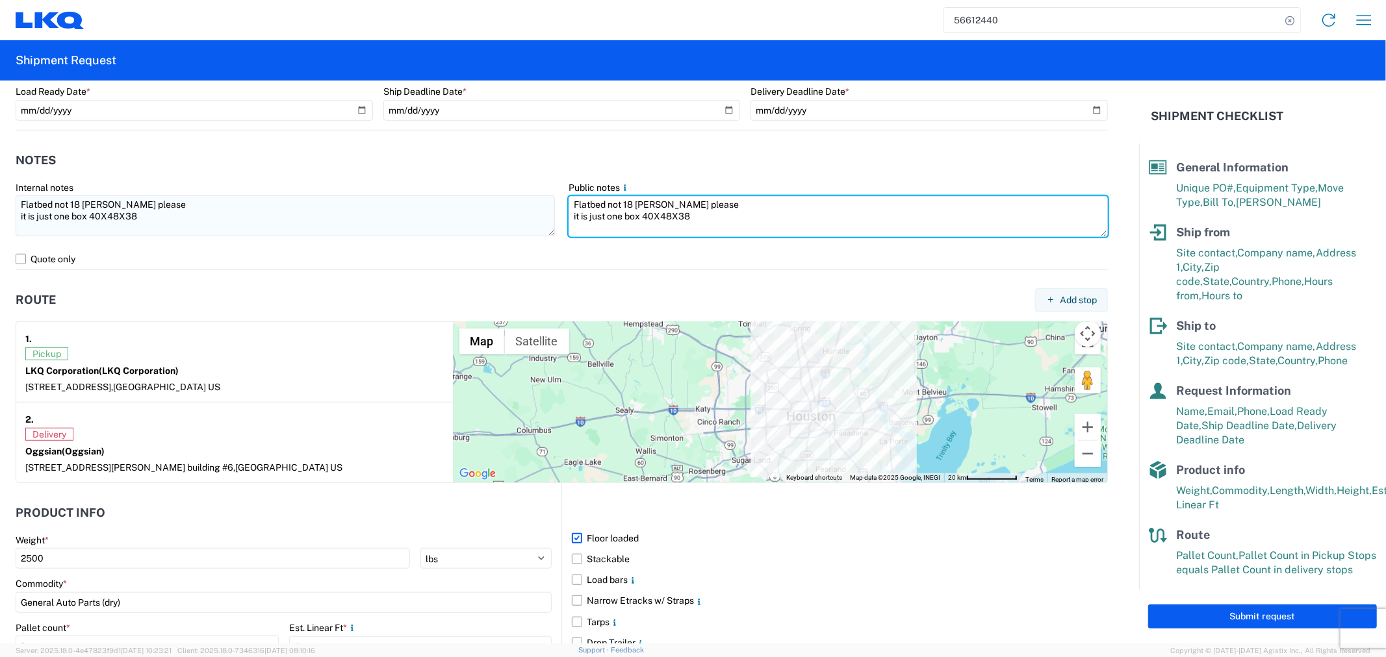
drag, startPoint x: 715, startPoint y: 223, endPoint x: 521, endPoint y: 203, distance: 195.3
click at [521, 203] on div "Internal notes Flatbed not 18 [PERSON_NAME] please it is just one box 40X48X38 …" at bounding box center [562, 215] width 1106 height 67
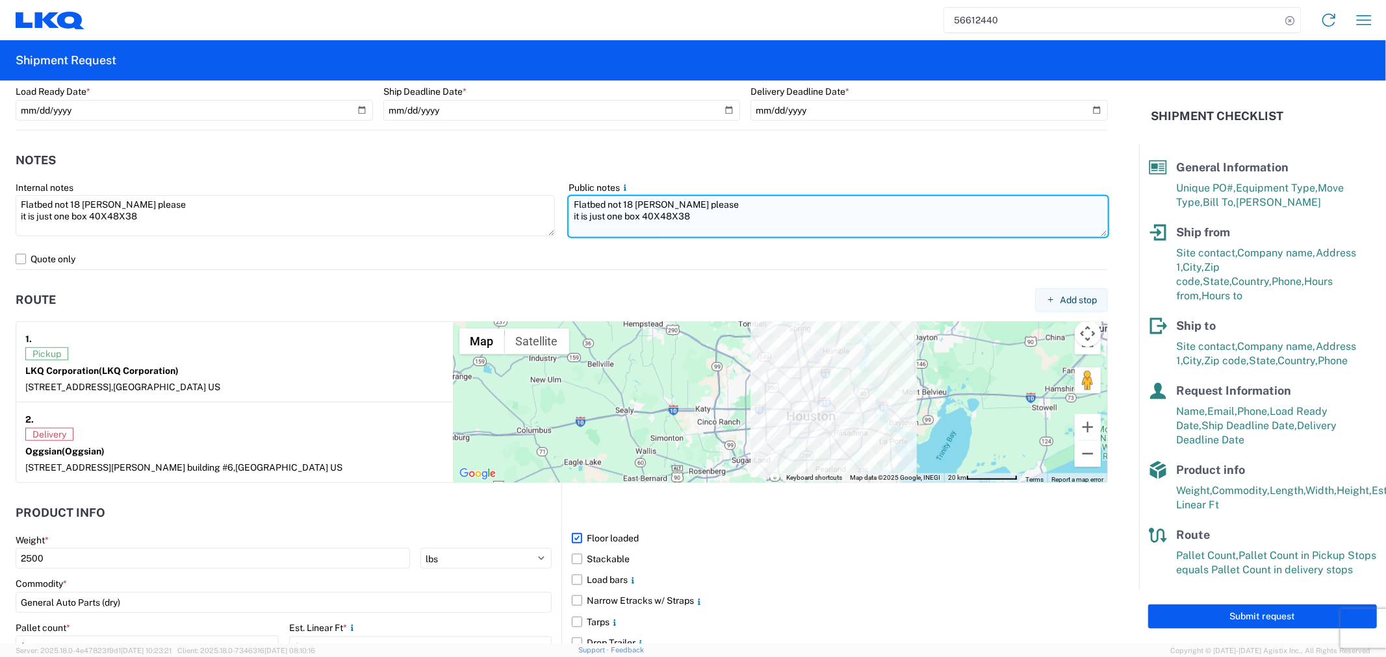
click at [697, 217] on textarea "Flatbed not 18 [PERSON_NAME] please it is just one box 40X48X38" at bounding box center [837, 216] width 539 height 41
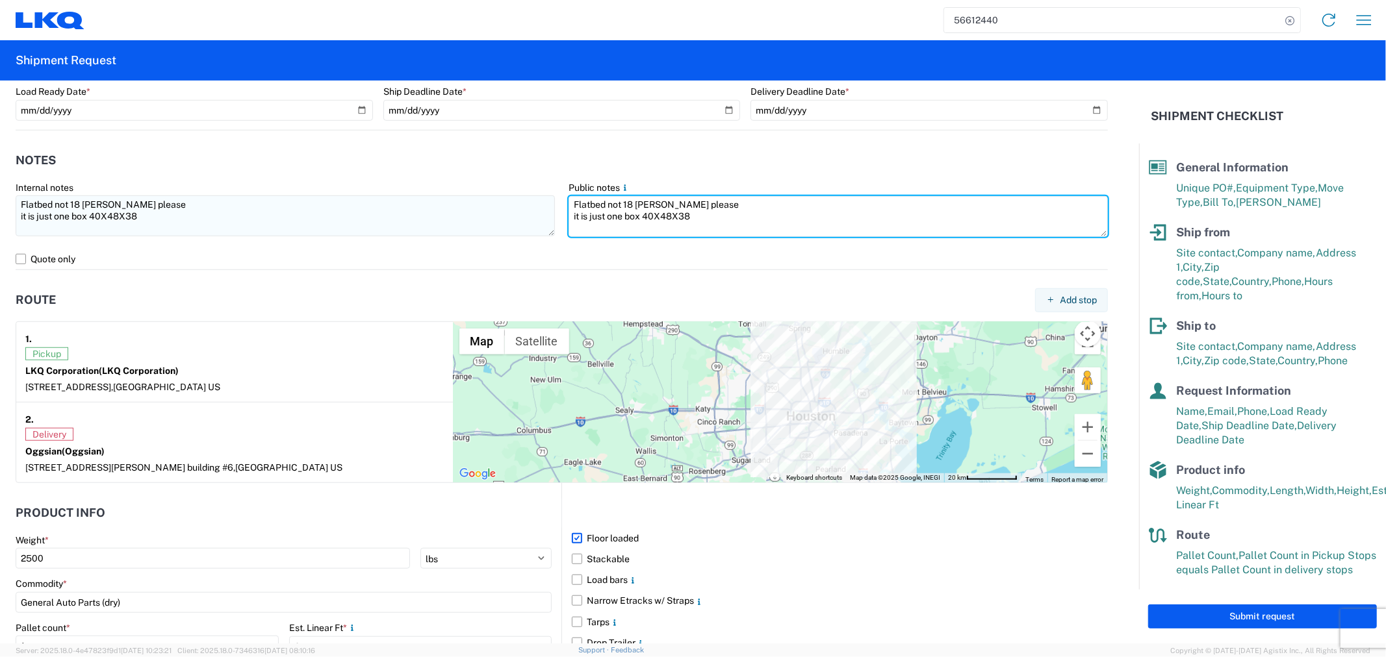
drag, startPoint x: 726, startPoint y: 214, endPoint x: 540, endPoint y: 216, distance: 185.1
click at [540, 216] on div "Internal notes Flatbed not 18 [PERSON_NAME] please it is just one box 40X48X38 …" at bounding box center [562, 215] width 1106 height 67
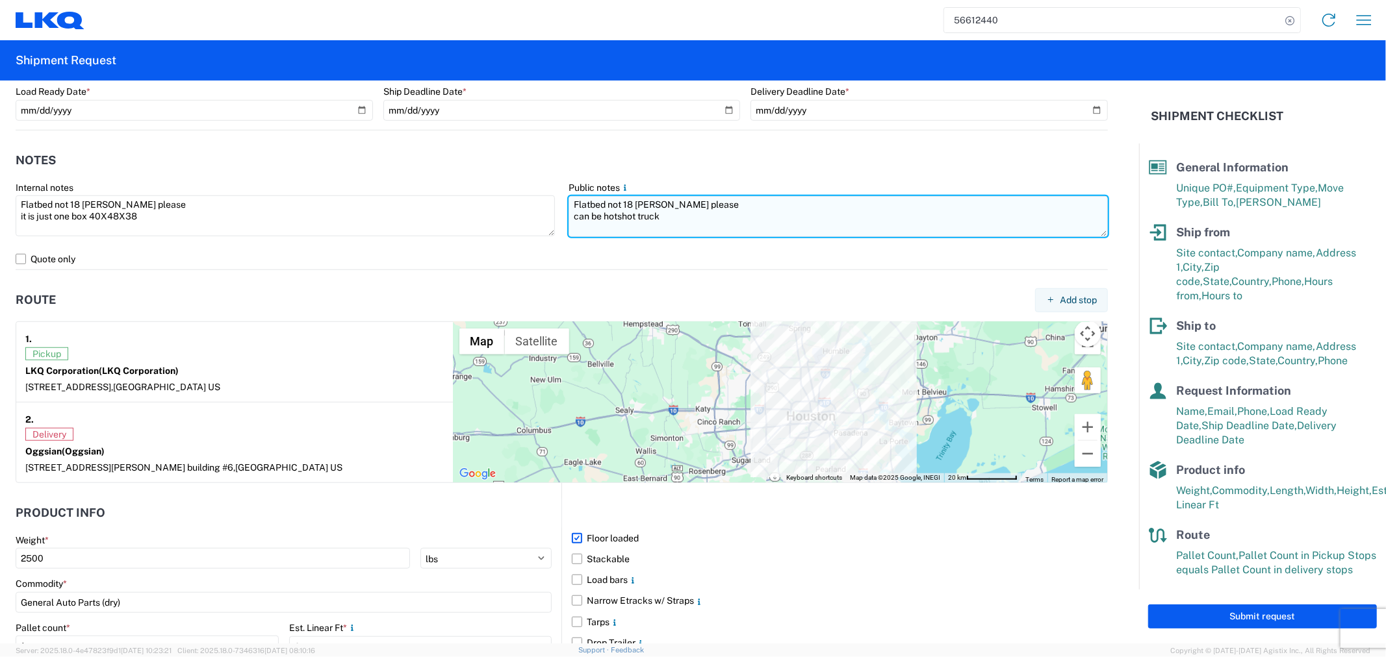
click at [744, 231] on textarea "Flatbed not 18 [PERSON_NAME] please can be hotshot truck" at bounding box center [837, 216] width 539 height 41
drag, startPoint x: 678, startPoint y: 221, endPoint x: 507, endPoint y: 187, distance: 174.1
click at [507, 187] on div "Internal notes Flatbed not 18 [PERSON_NAME] please it is just one box 40X48X38 …" at bounding box center [562, 215] width 1106 height 67
type textarea "Flatbed not 18 [PERSON_NAME] please can be hotshot truck"
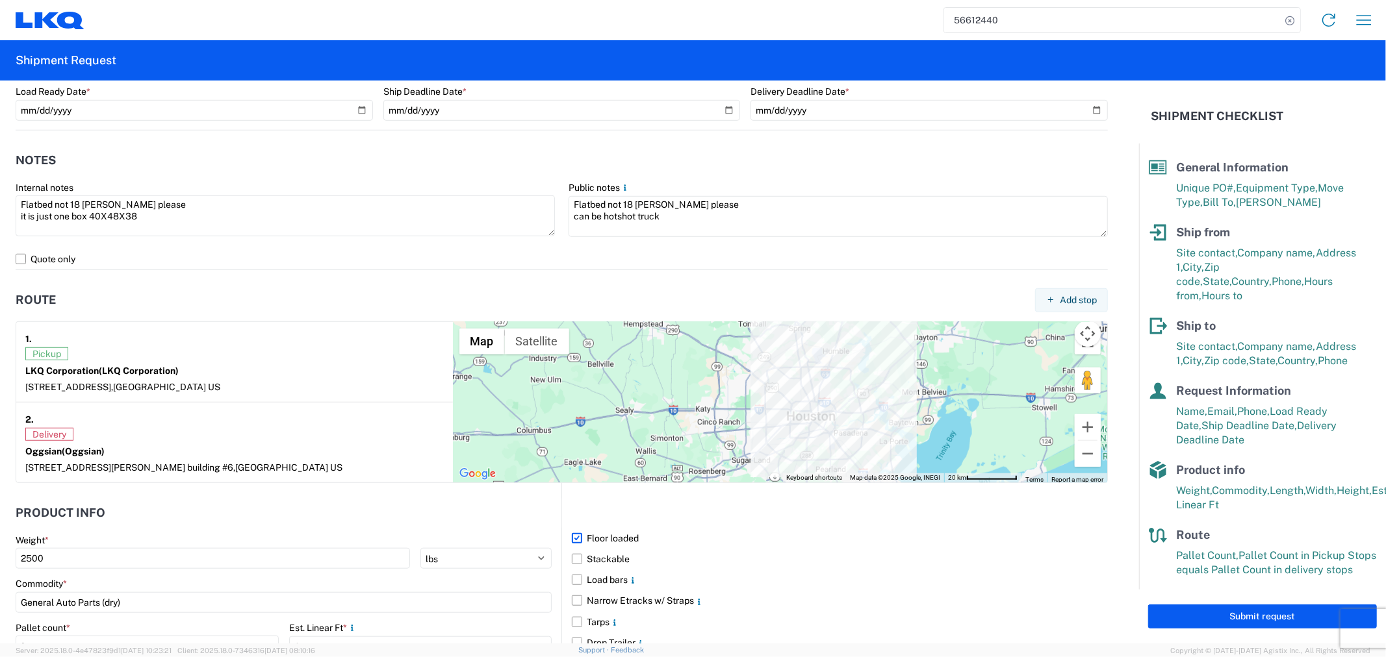
click at [317, 380] on div "Pickup LKQ Corporation (LKQ Corporation) [STREET_ADDRESS]" at bounding box center [234, 370] width 418 height 45
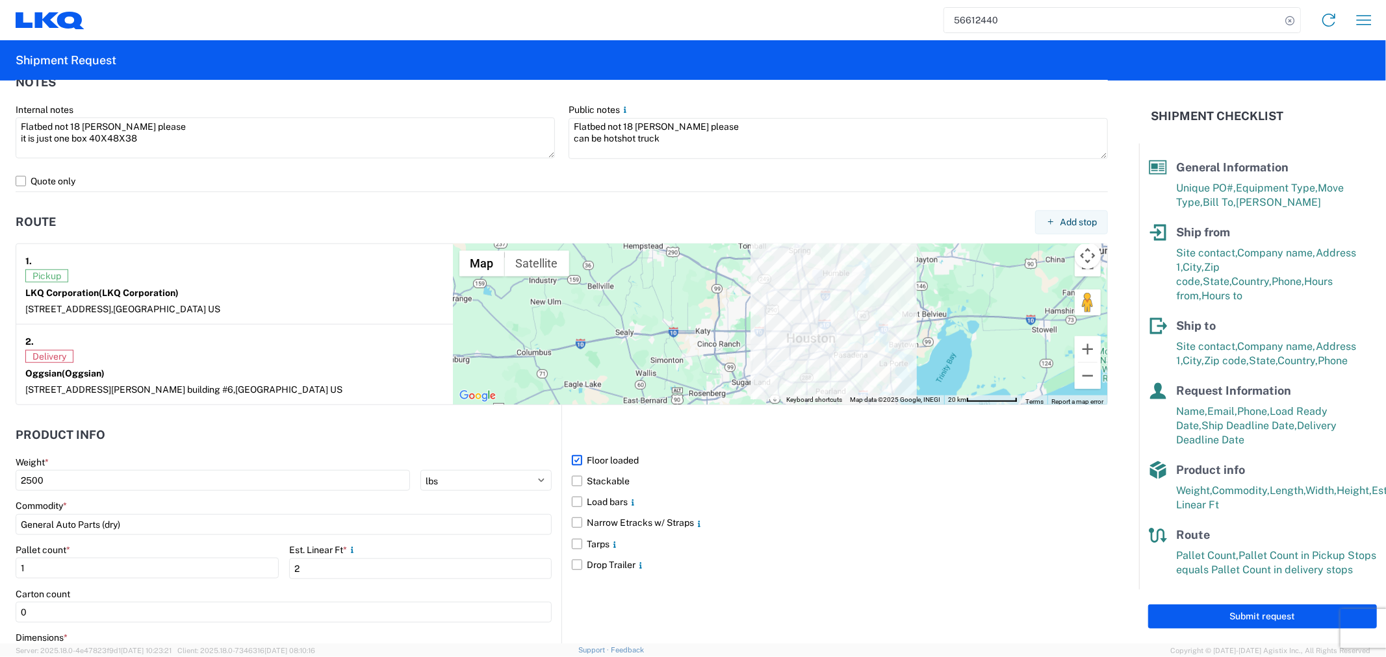
scroll to position [995, 0]
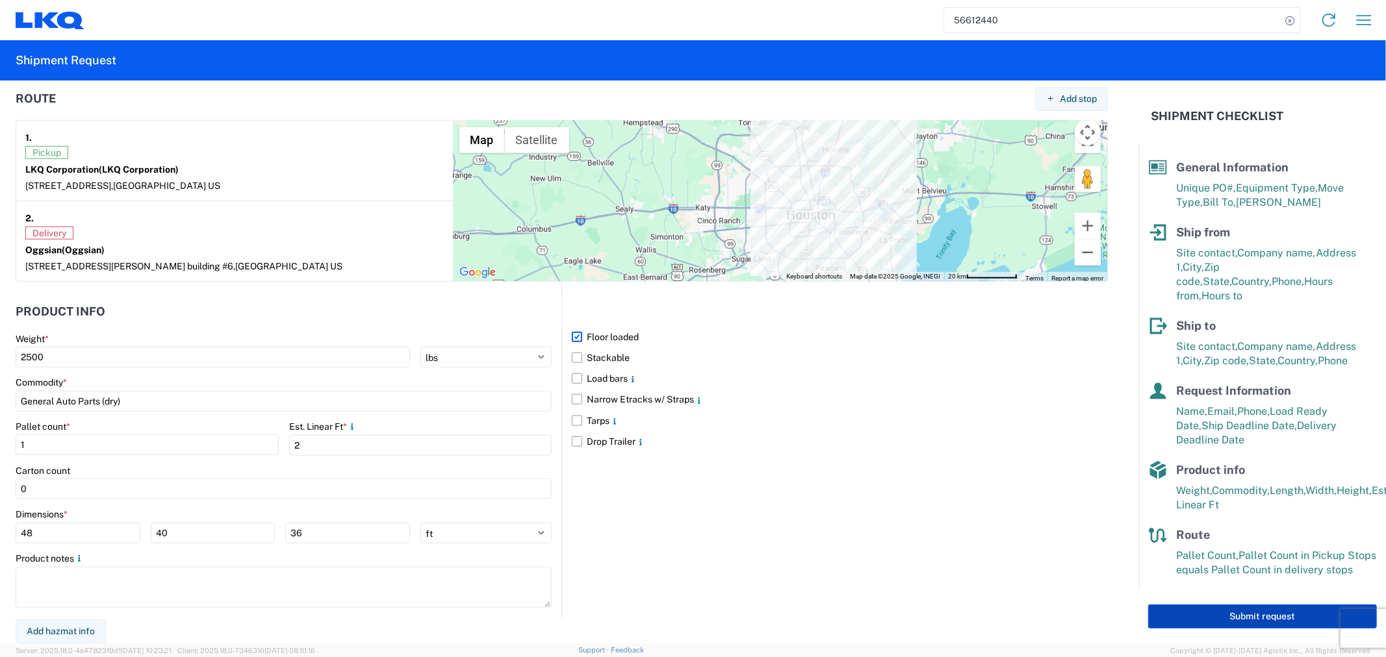
click at [1202, 605] on button "Submit request" at bounding box center [1262, 617] width 229 height 24
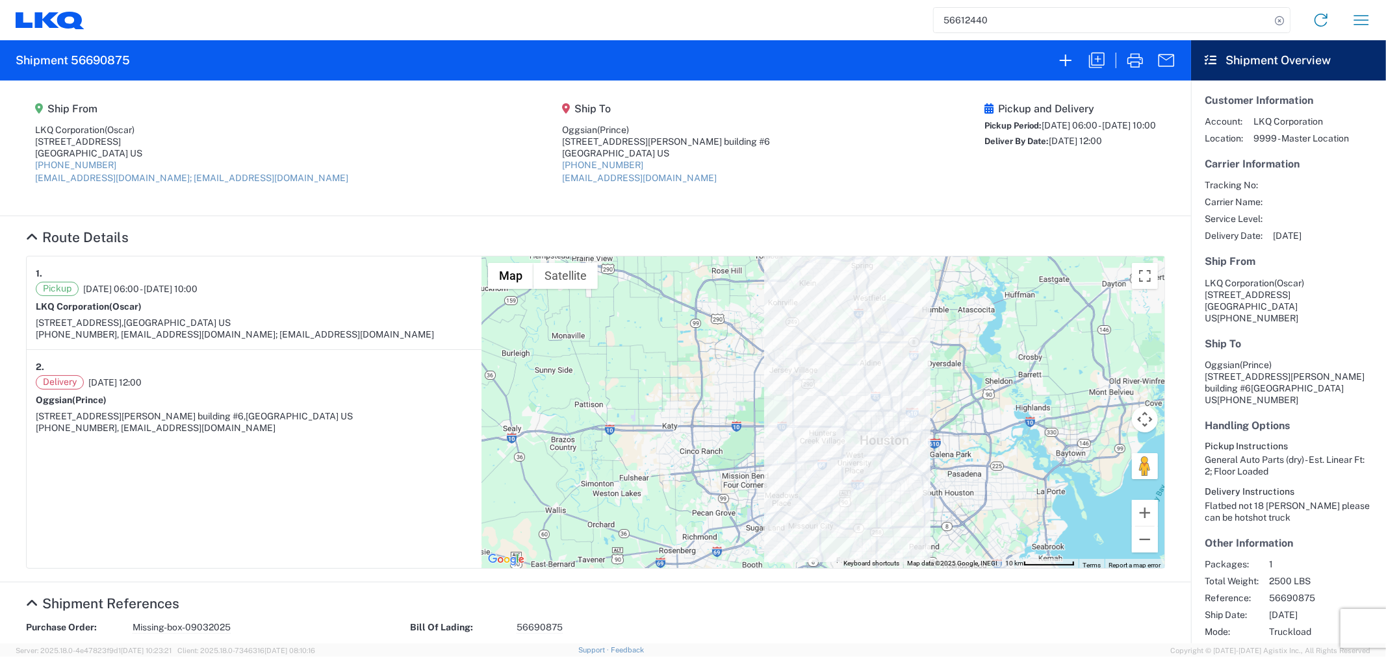
click at [750, 133] on agx-shipment-main-routing-info "Ship From LKQ Corporation (Oscar) [STREET_ADDRESS] [PHONE_NUMBER] [EMAIL_ADDRES…" at bounding box center [595, 148] width 1139 height 109
drag, startPoint x: 115, startPoint y: 57, endPoint x: 79, endPoint y: 57, distance: 36.4
click at [79, 57] on h2 "Shipment 56690875" at bounding box center [73, 61] width 114 height 16
drag, startPoint x: 131, startPoint y: 57, endPoint x: 70, endPoint y: 57, distance: 61.7
click at [70, 57] on agx-form-header "Shipment 56690875" at bounding box center [595, 60] width 1191 height 40
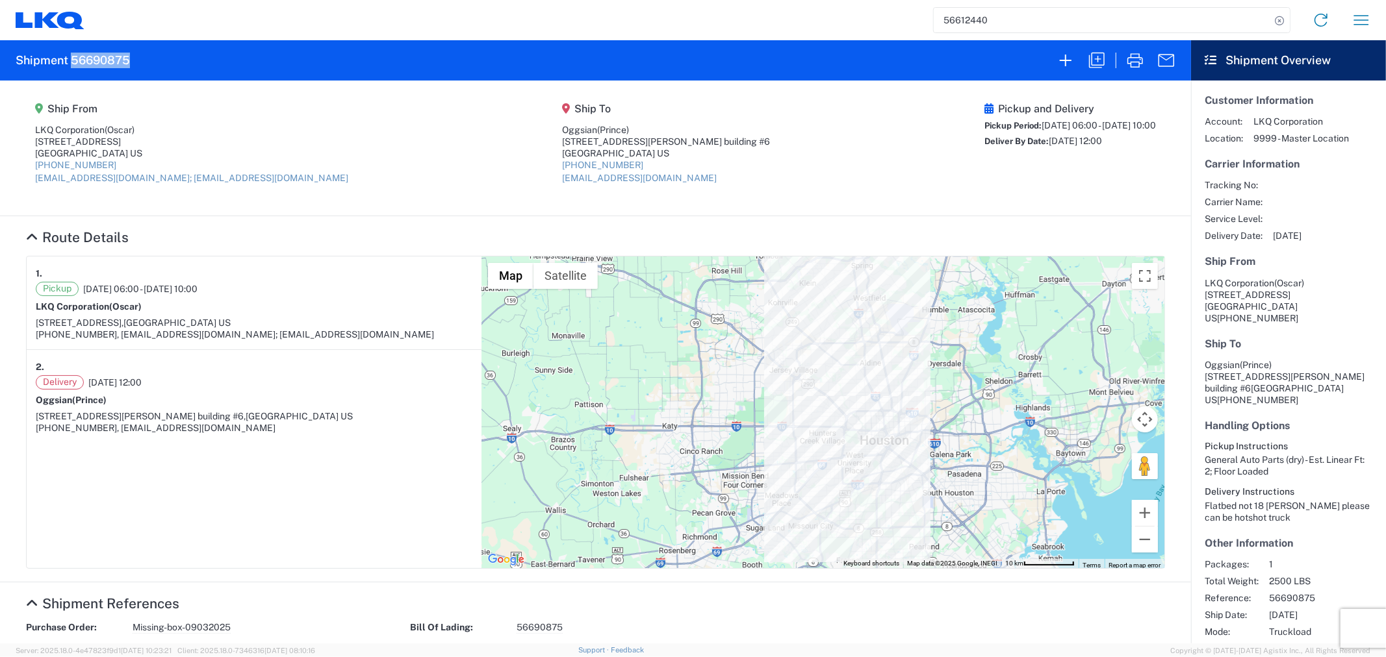
click at [150, 63] on agx-form-header "Shipment 56690875" at bounding box center [595, 60] width 1191 height 40
drag, startPoint x: 130, startPoint y: 61, endPoint x: 68, endPoint y: 60, distance: 61.7
click at [68, 60] on agx-form-header "Shipment 56690875" at bounding box center [595, 60] width 1191 height 40
copy h2 "56690875"
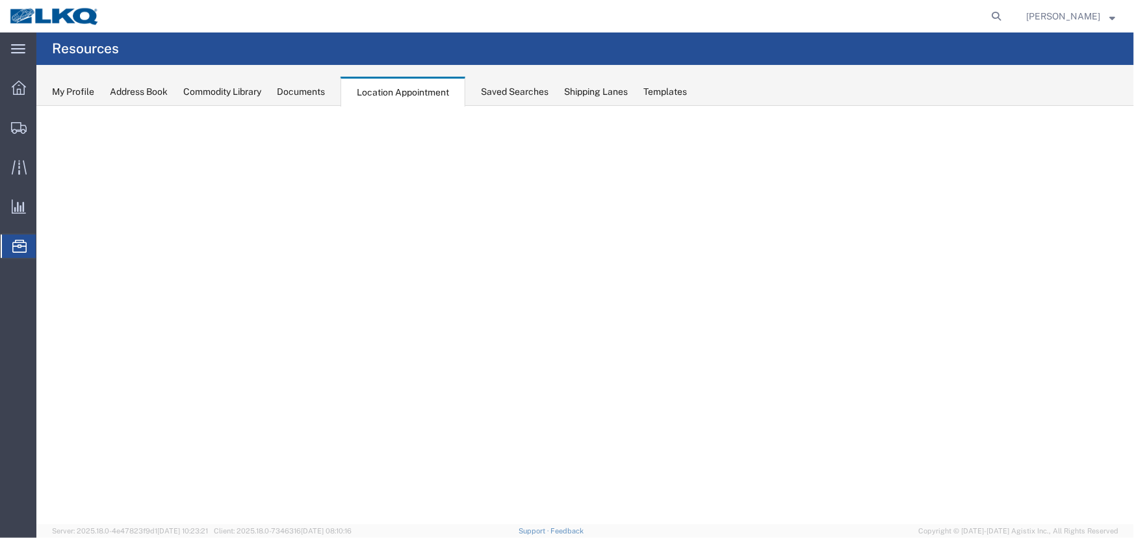
select select "27634"
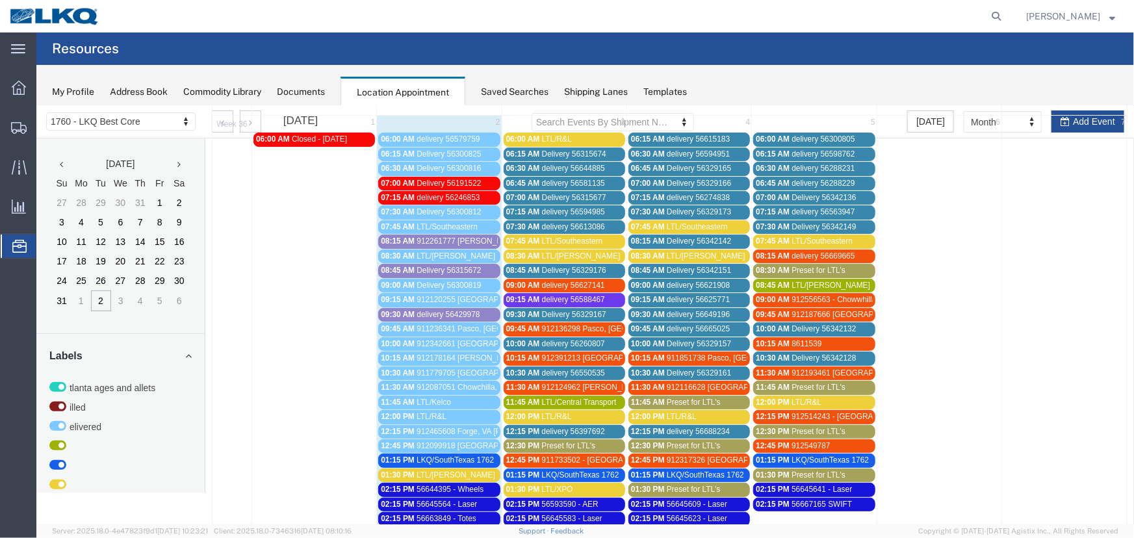
scroll to position [58, 0]
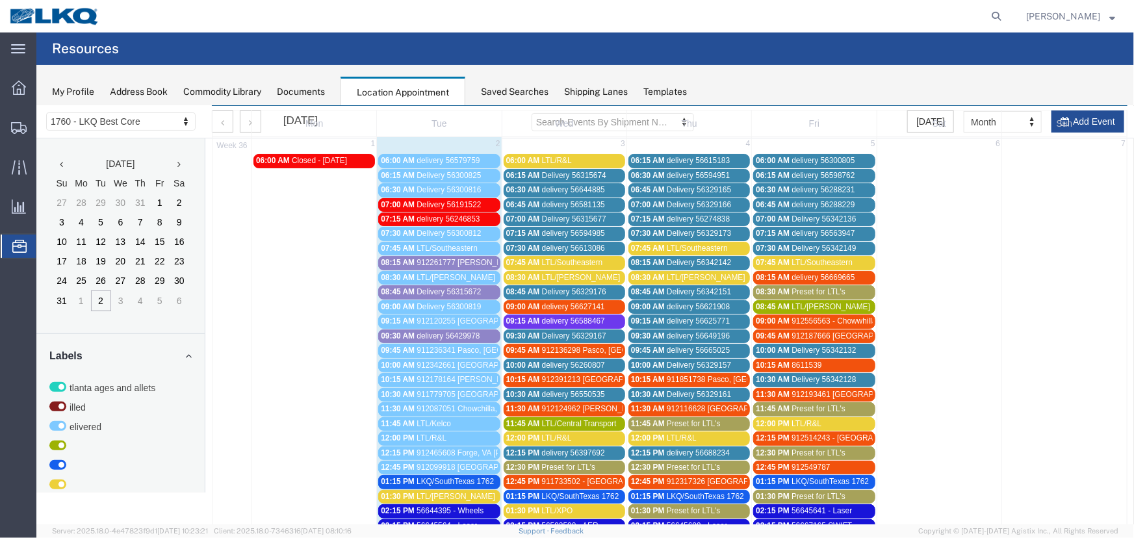
click at [513, 96] on div "Saved Searches" at bounding box center [515, 92] width 68 height 14
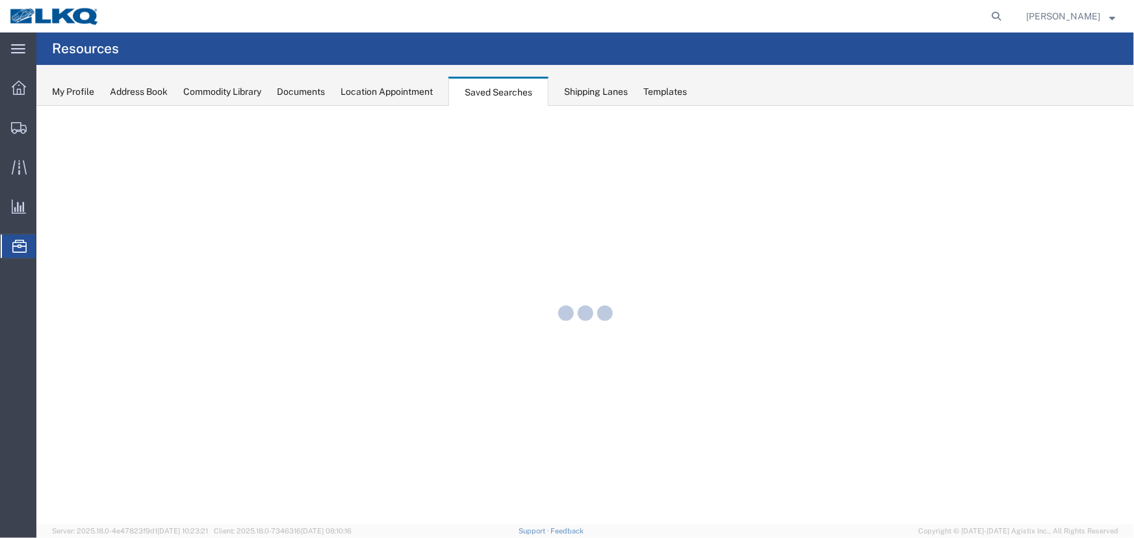
click at [377, 88] on div "Location Appointment" at bounding box center [386, 92] width 92 height 14
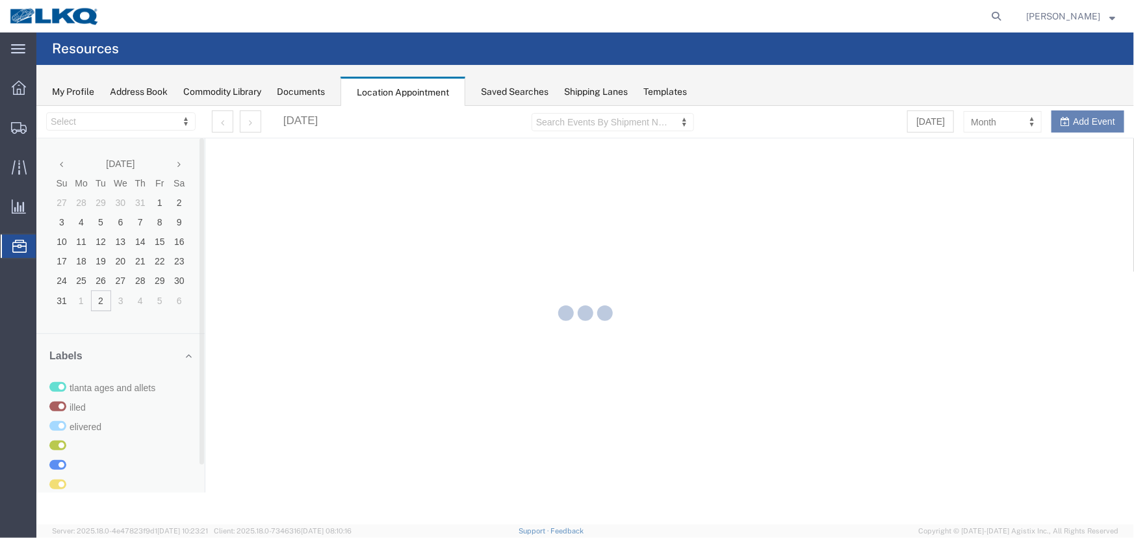
select select "27634"
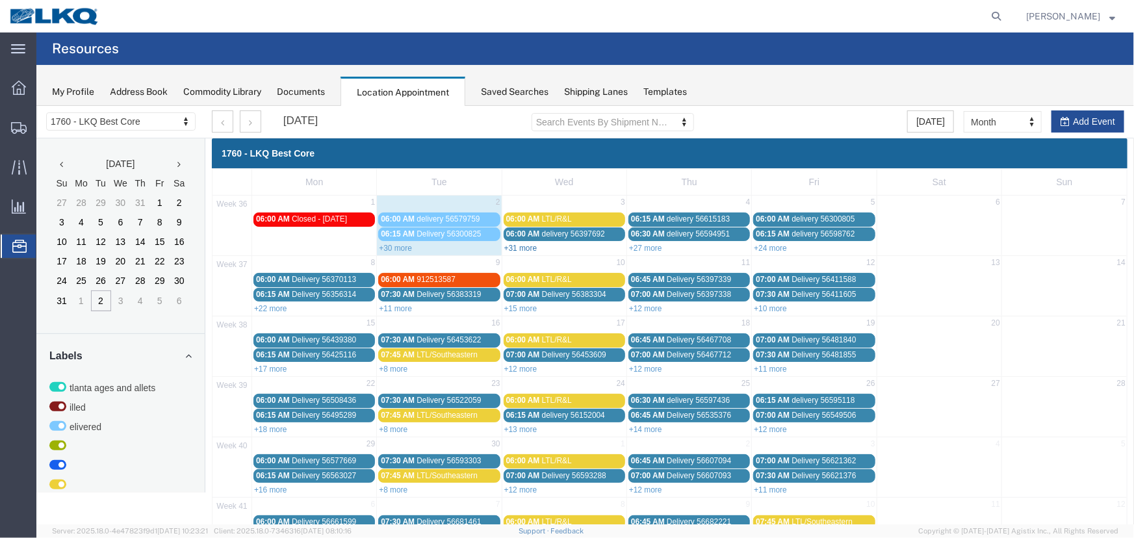
click at [518, 244] on link "+31 more" at bounding box center [519, 247] width 33 height 9
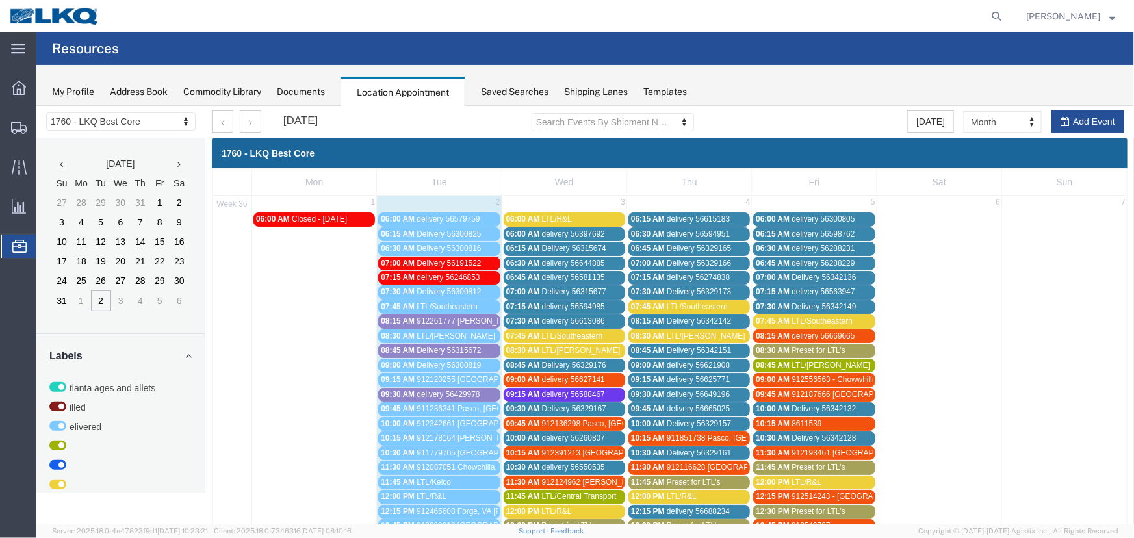
click at [475, 322] on span "912261777 Lavonia, GA Rudolph Freight" at bounding box center [543, 320] width 255 height 9
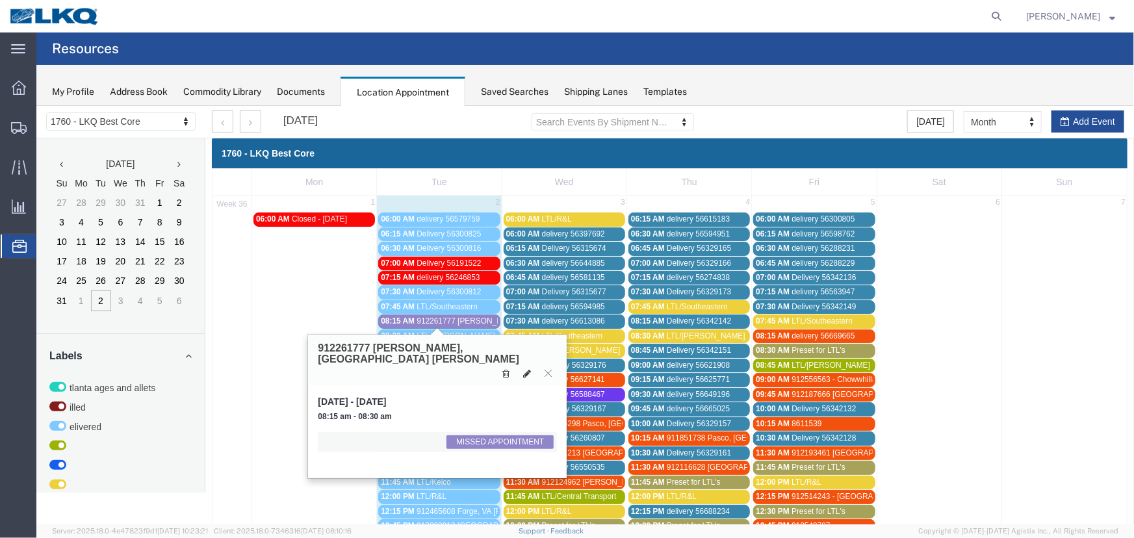
click at [526, 368] on icon at bounding box center [526, 372] width 8 height 9
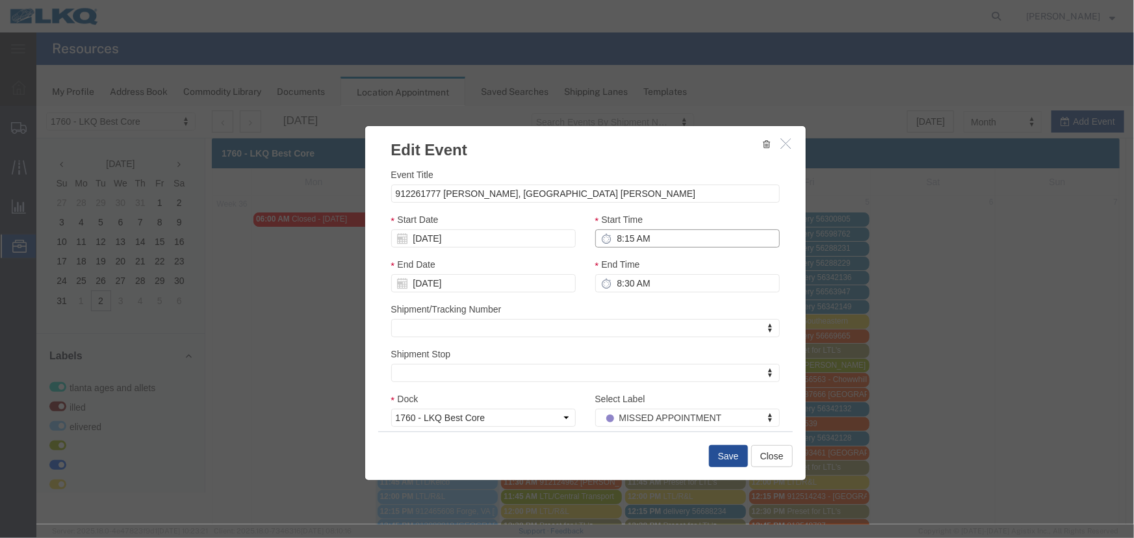
click at [634, 234] on input "8:15 AM" at bounding box center [686, 238] width 184 height 18
type input "7:45 AM"
click at [504, 240] on input "[DATE]" at bounding box center [482, 238] width 184 height 18
click at [464, 301] on td "3" at bounding box center [458, 299] width 19 height 19
type input "m"
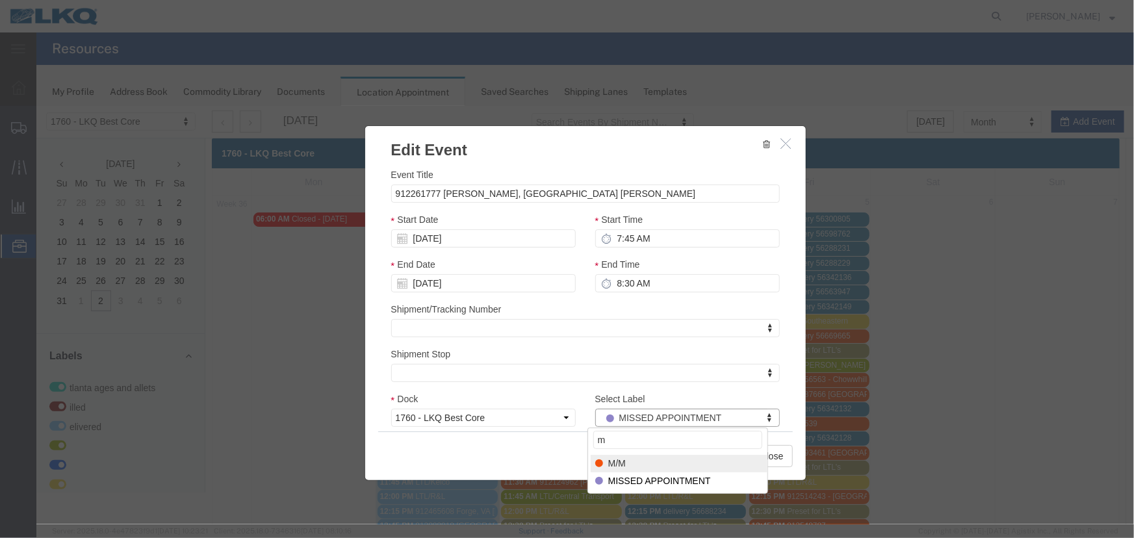
select select "24"
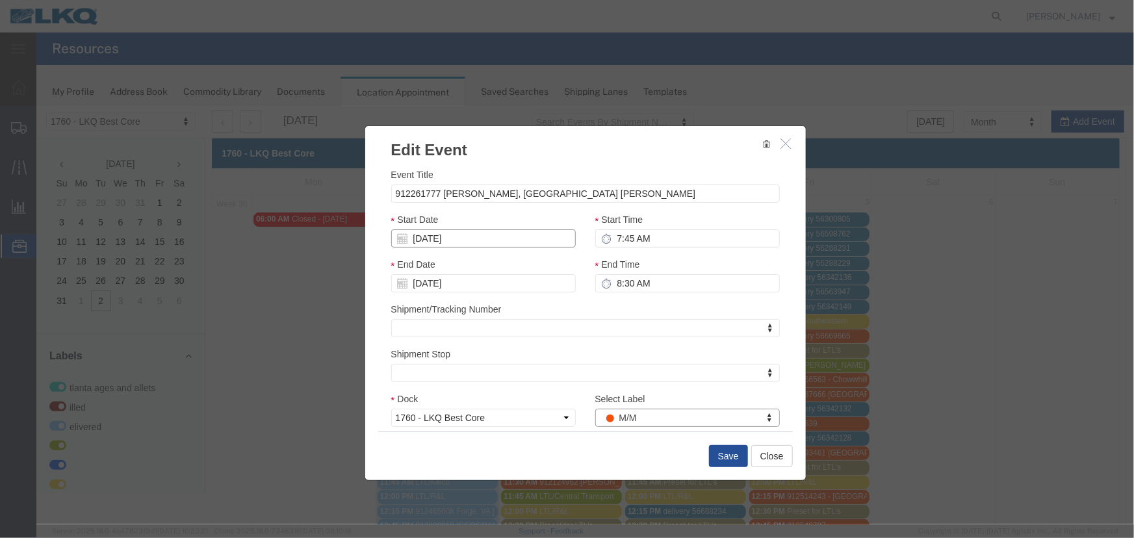
click at [461, 239] on input "[DATE]" at bounding box center [482, 238] width 184 height 18
click at [727, 461] on button "Save" at bounding box center [727, 455] width 39 height 22
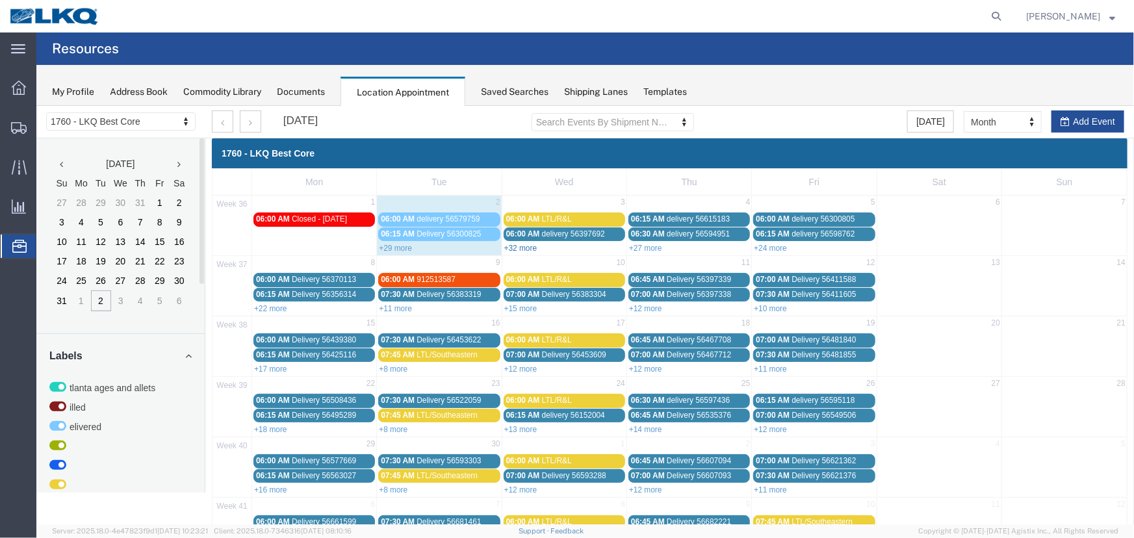
click at [522, 246] on link "+32 more" at bounding box center [519, 247] width 33 height 9
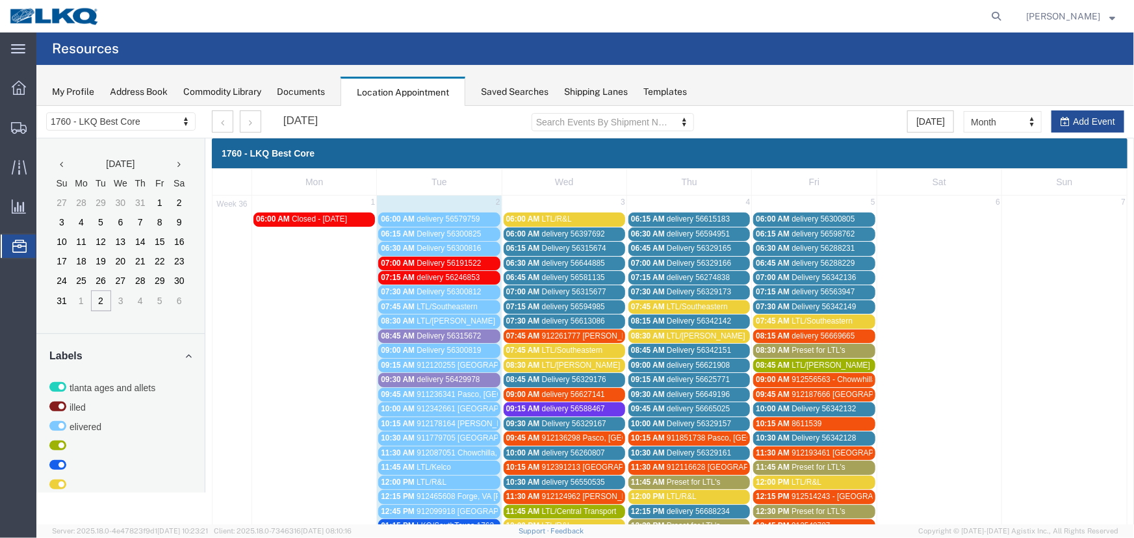
click at [571, 349] on span "LTL/Southeastern" at bounding box center [571, 349] width 61 height 9
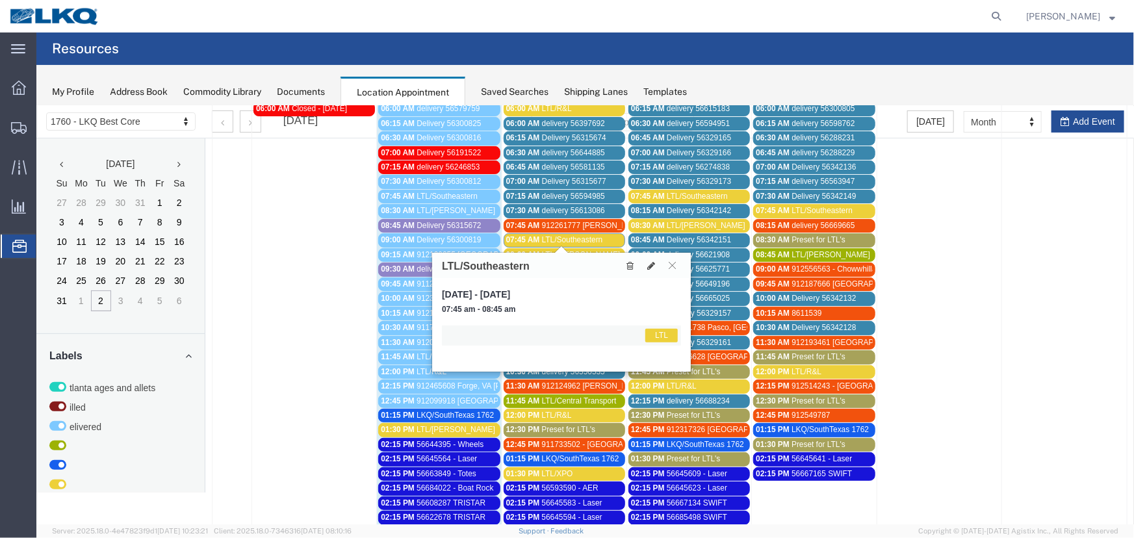
scroll to position [118, 0]
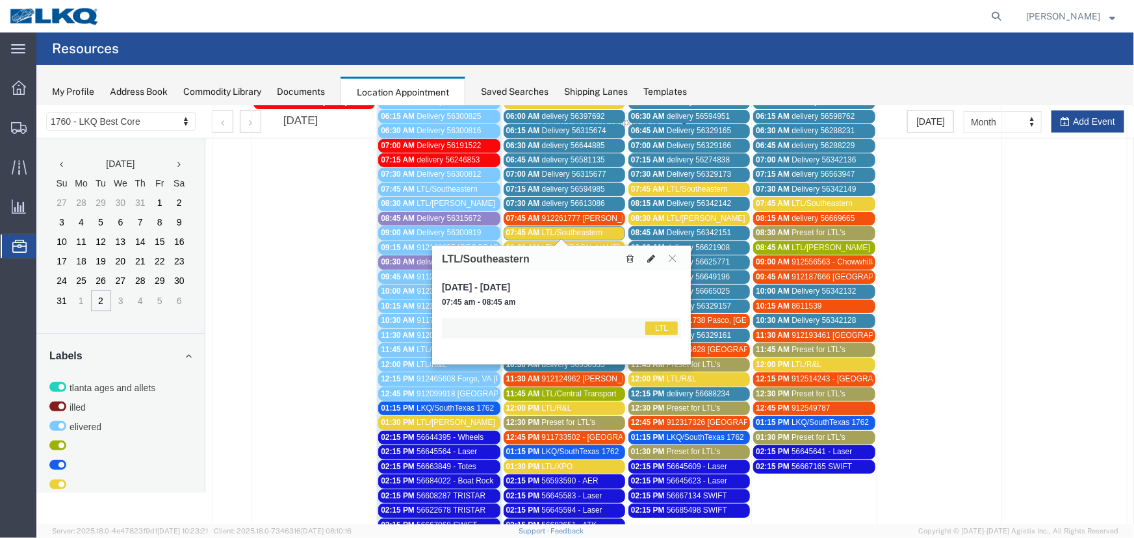
click at [652, 257] on icon at bounding box center [650, 257] width 8 height 9
select select "1"
select select "25"
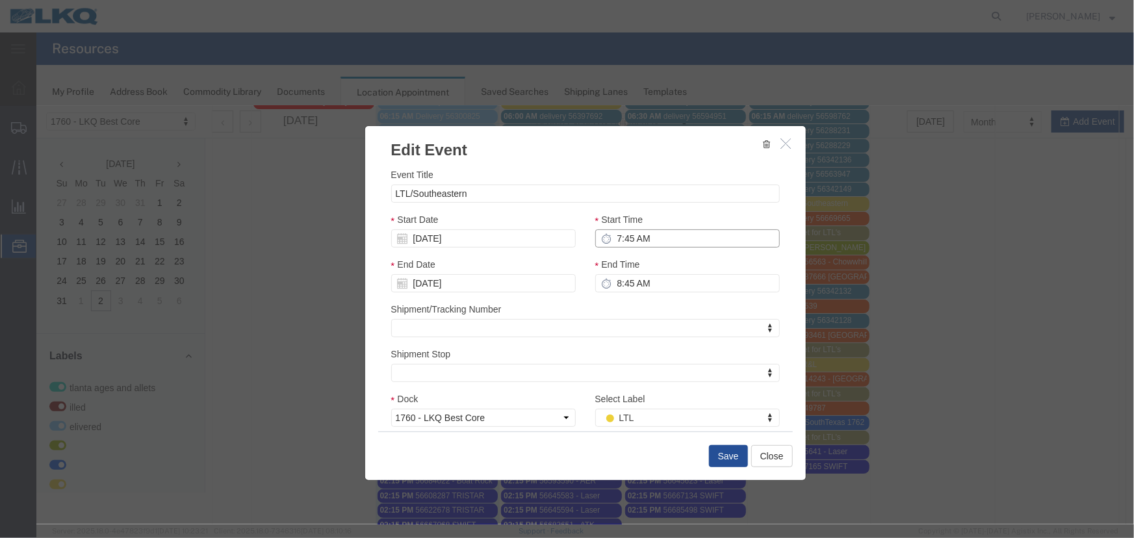
click at [639, 234] on input "7:45 AM" at bounding box center [686, 238] width 184 height 18
type input "12:30 PM"
click at [715, 456] on button "Save" at bounding box center [727, 455] width 39 height 22
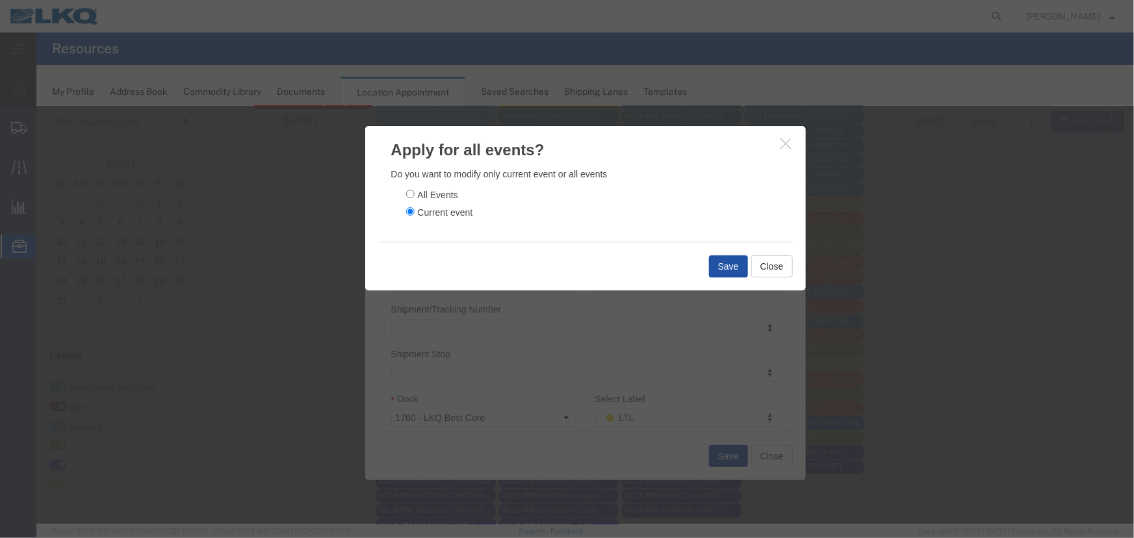
click at [714, 265] on button "Save" at bounding box center [727, 266] width 39 height 22
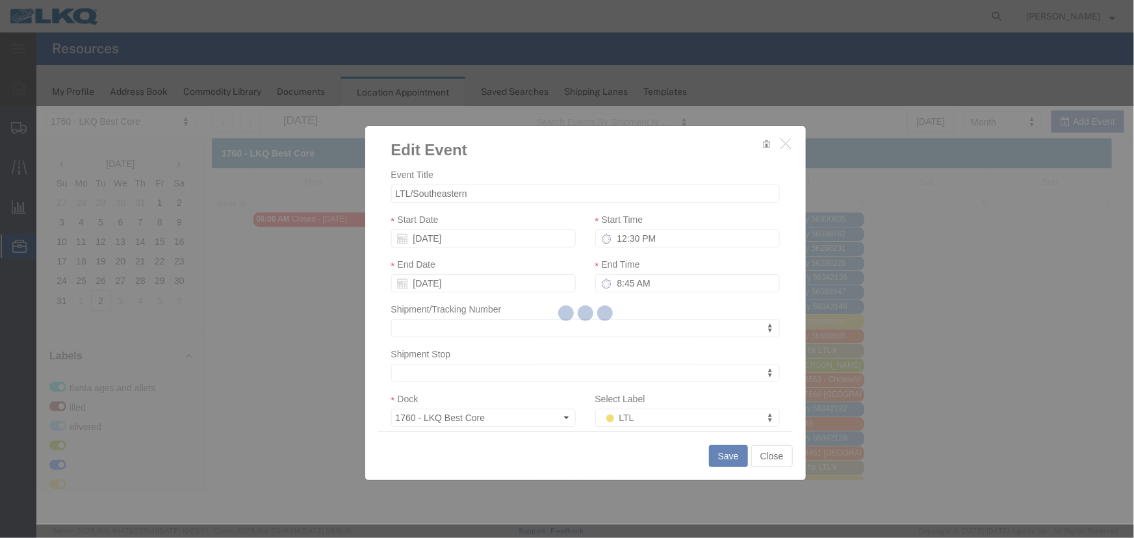
scroll to position [0, 0]
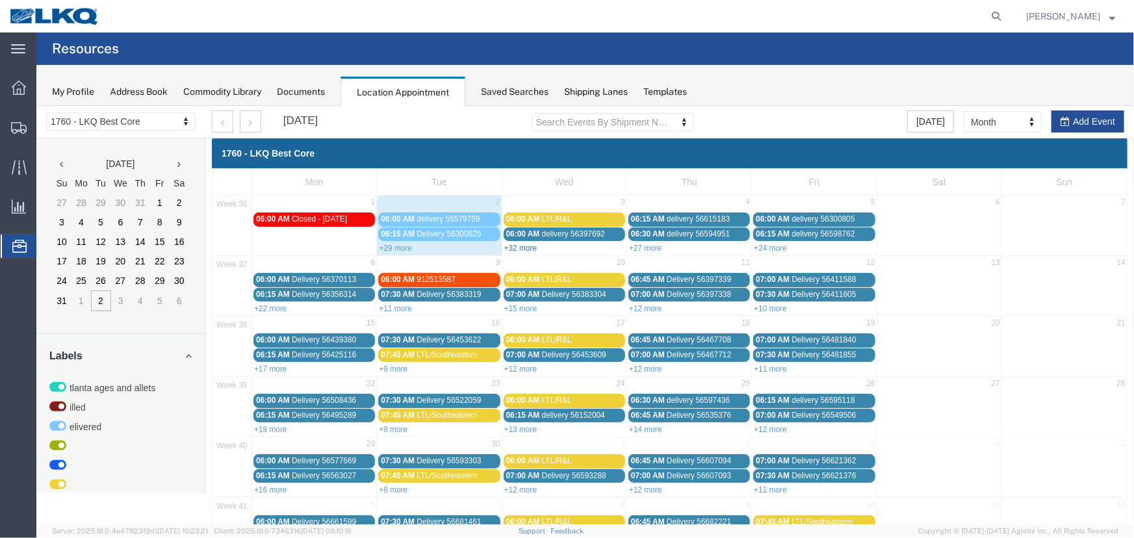
click at [520, 248] on link "+32 more" at bounding box center [519, 247] width 33 height 9
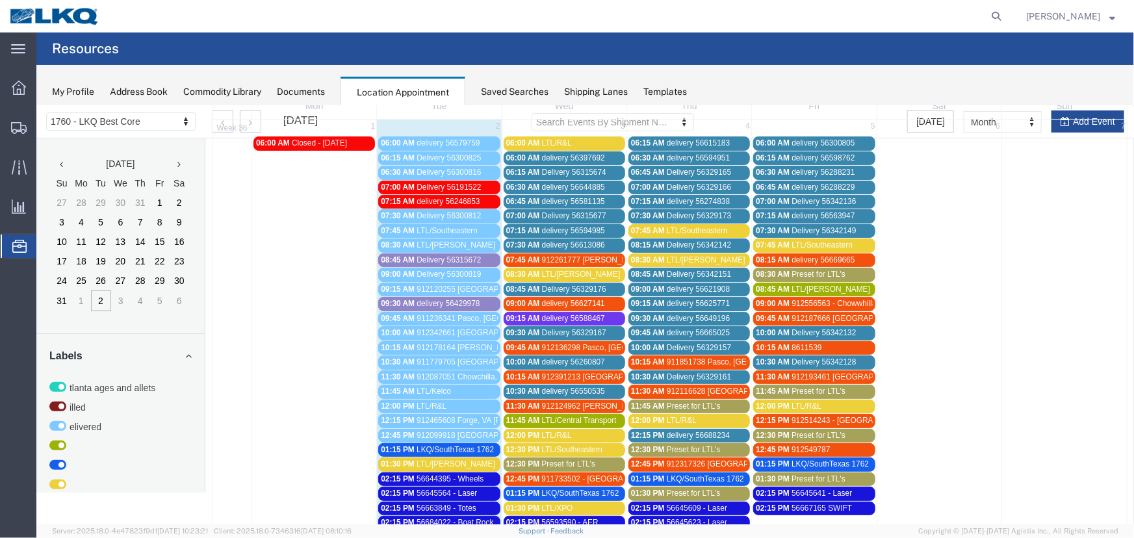
scroll to position [177, 0]
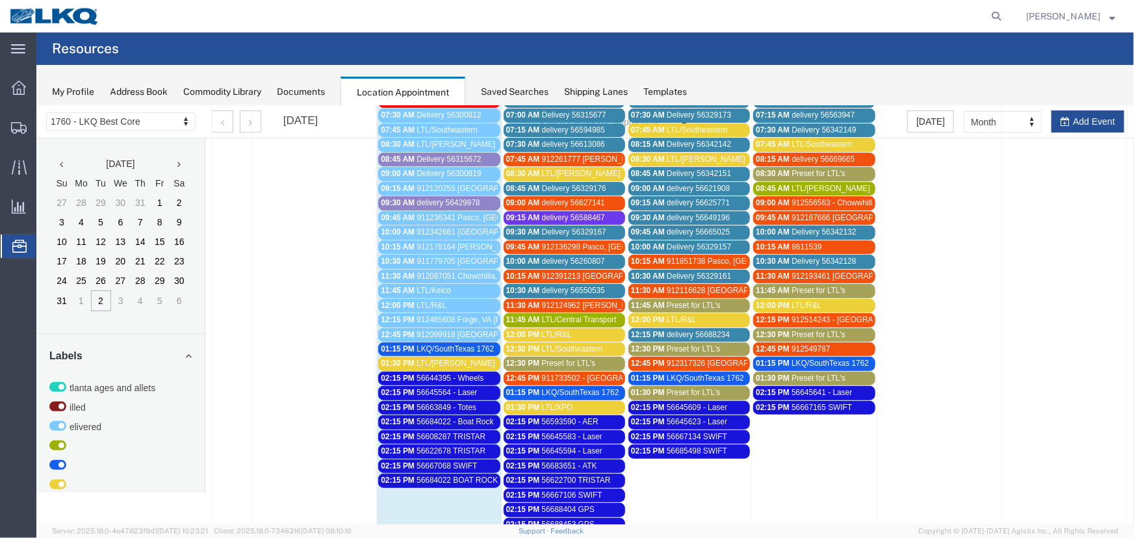
click at [542, 358] on span "Preset for LTL's" at bounding box center [568, 362] width 54 height 9
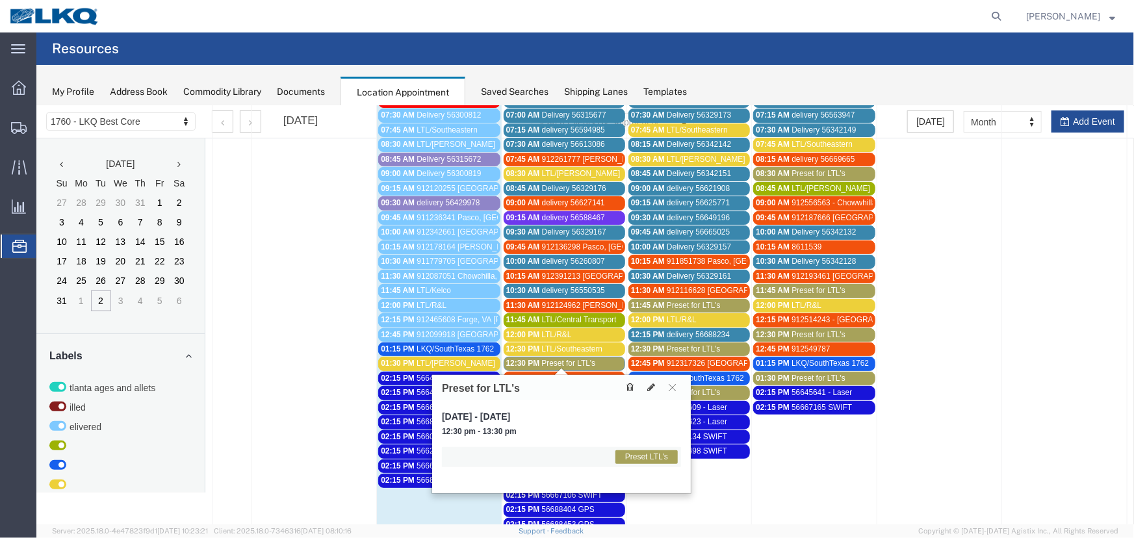
click at [628, 383] on icon at bounding box center [629, 386] width 7 height 9
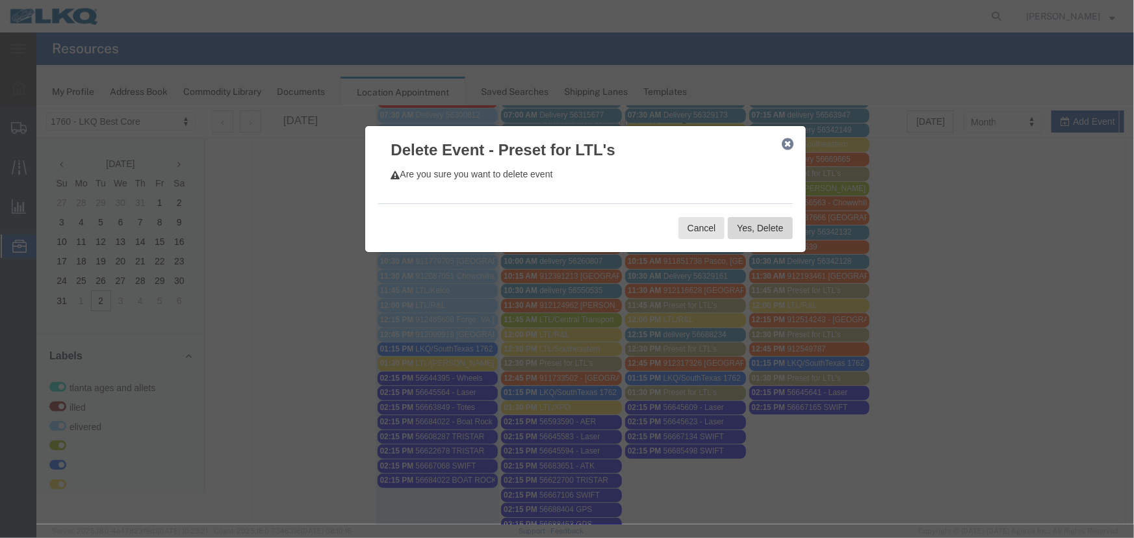
click at [744, 227] on button "Yes, Delete" at bounding box center [759, 227] width 64 height 22
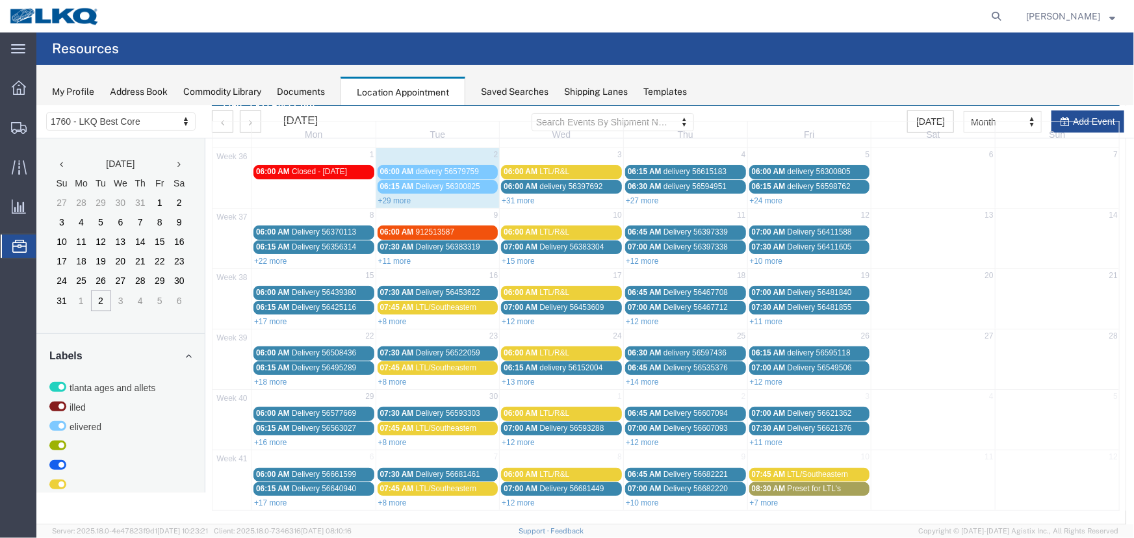
scroll to position [44, 0]
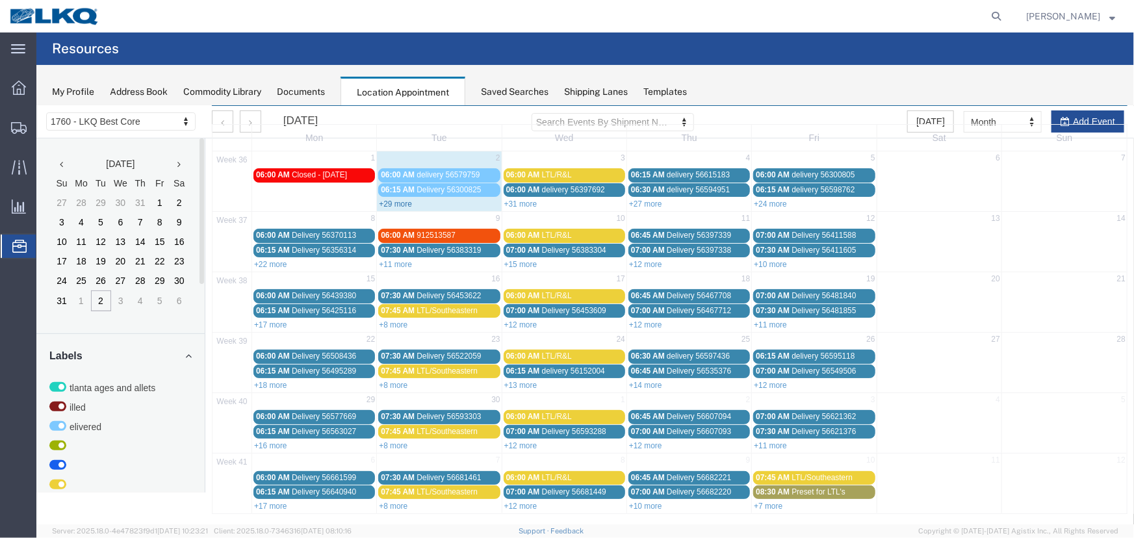
click at [396, 201] on link "+29 more" at bounding box center [394, 203] width 33 height 9
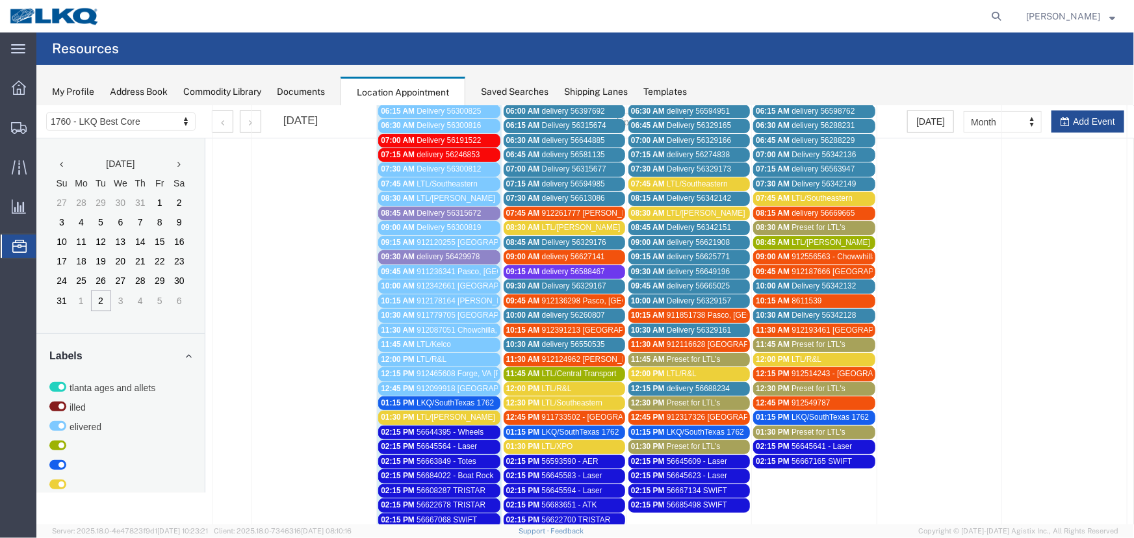
scroll to position [103, 0]
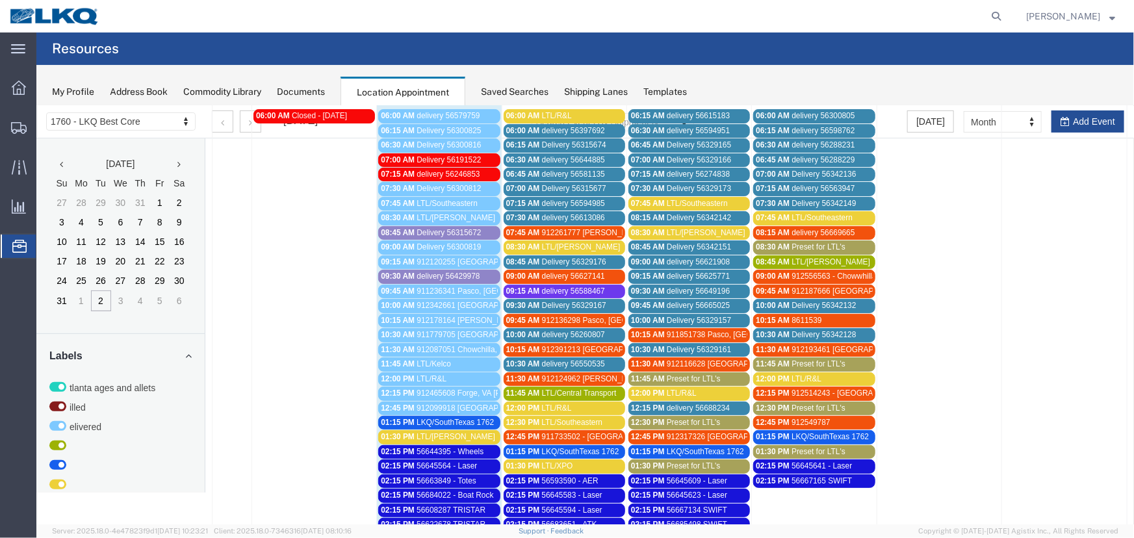
click at [461, 232] on span "Delivery 56315672" at bounding box center [448, 231] width 64 height 9
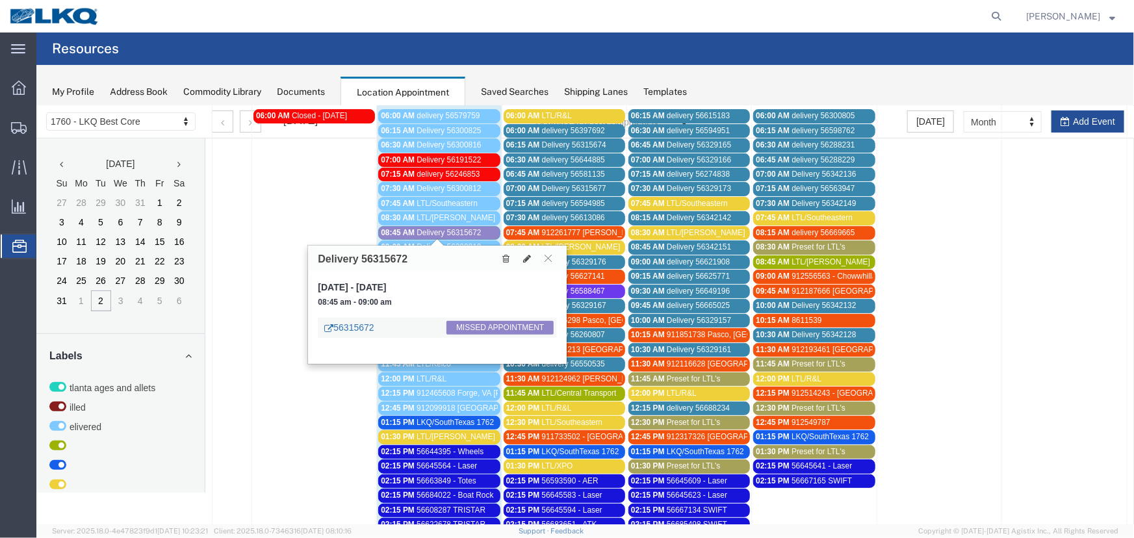
click at [351, 325] on link "56315672" at bounding box center [347, 326] width 49 height 13
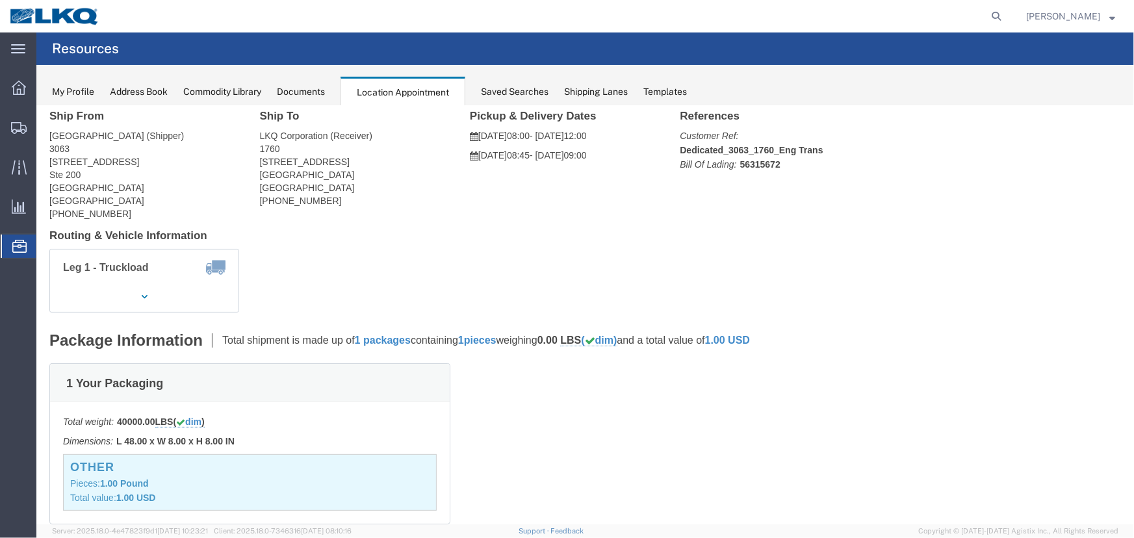
scroll to position [0, 0]
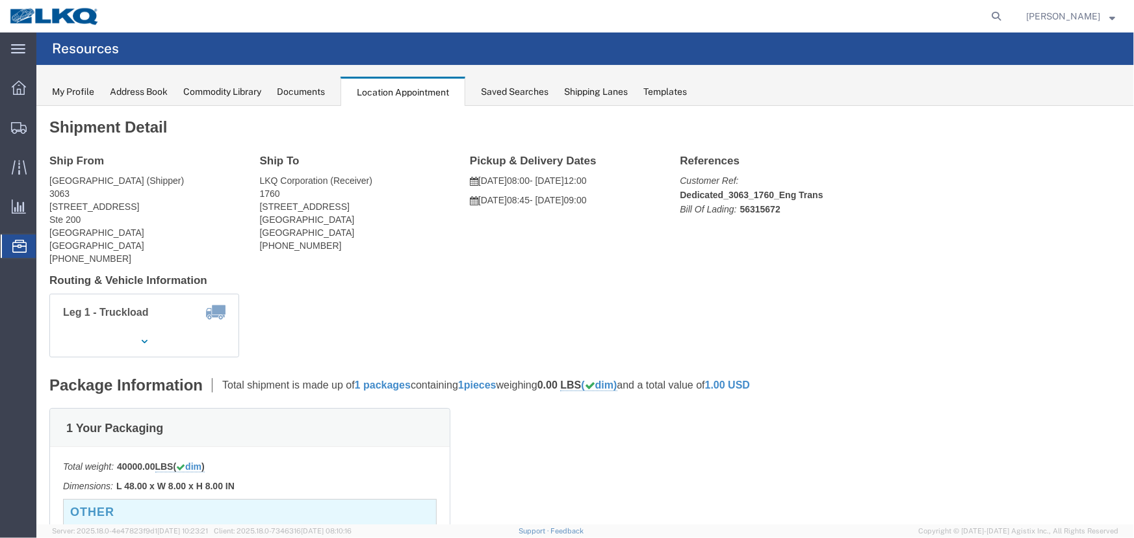
click at [520, 84] on div "My Profile Address Book Commodity Library Documents Location Appointment Saved …" at bounding box center [584, 85] width 1097 height 41
click at [507, 89] on div "Saved Searches" at bounding box center [515, 92] width 68 height 14
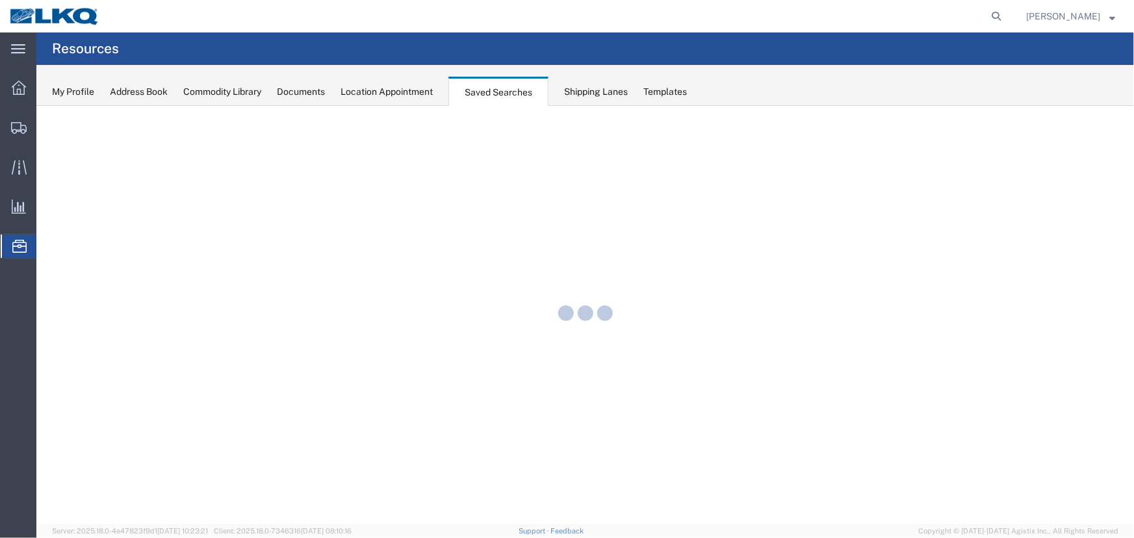
click at [390, 90] on div "Location Appointment" at bounding box center [386, 92] width 92 height 14
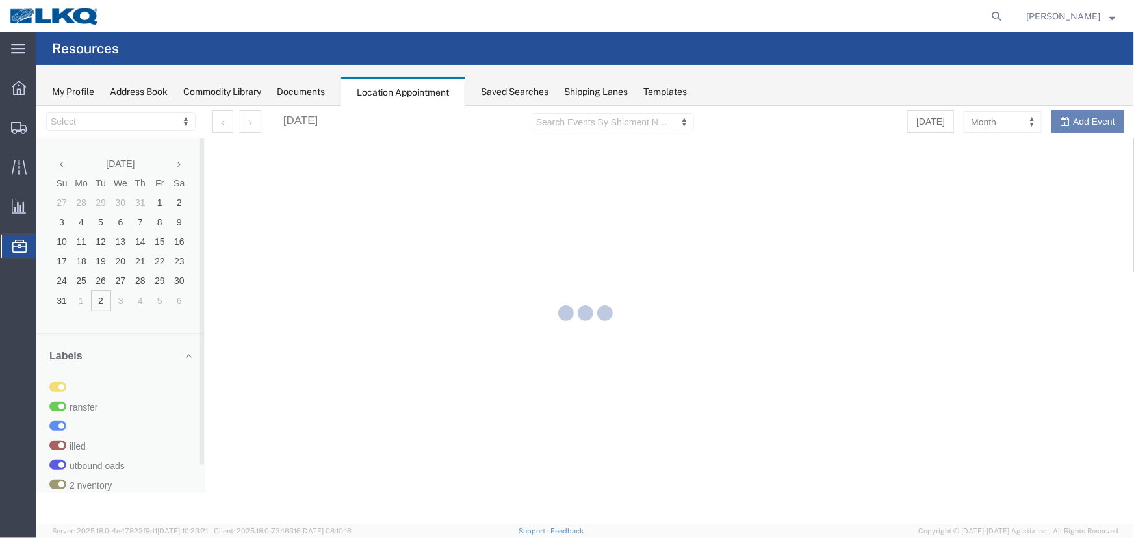
select select "27634"
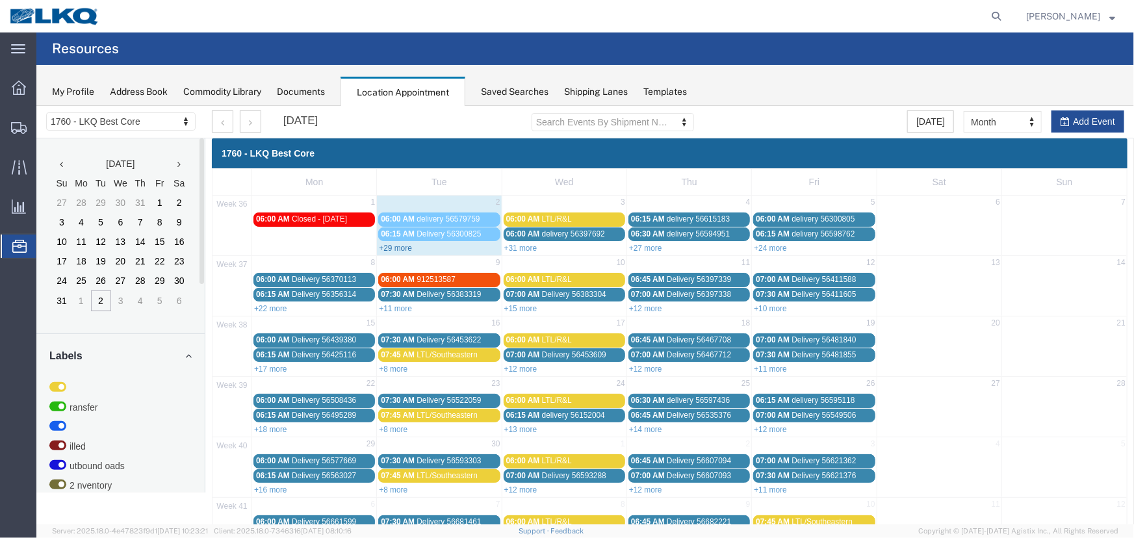
click at [391, 251] on link "+29 more" at bounding box center [394, 247] width 33 height 9
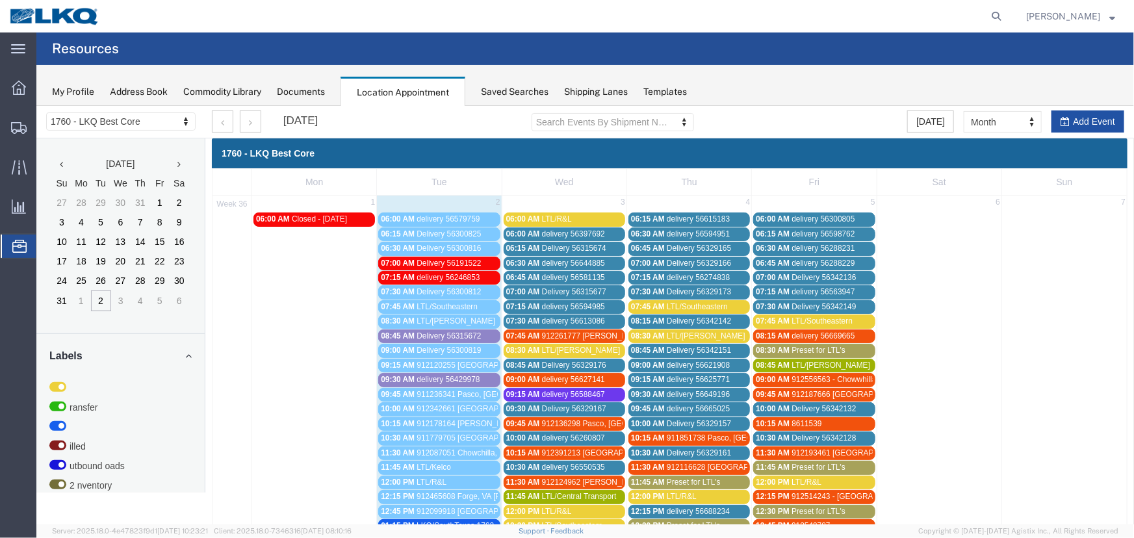
drag, startPoint x: 1067, startPoint y: 118, endPoint x: 627, endPoint y: 194, distance: 446.4
click at [1067, 119] on button "Add Event" at bounding box center [1086, 121] width 73 height 22
select select
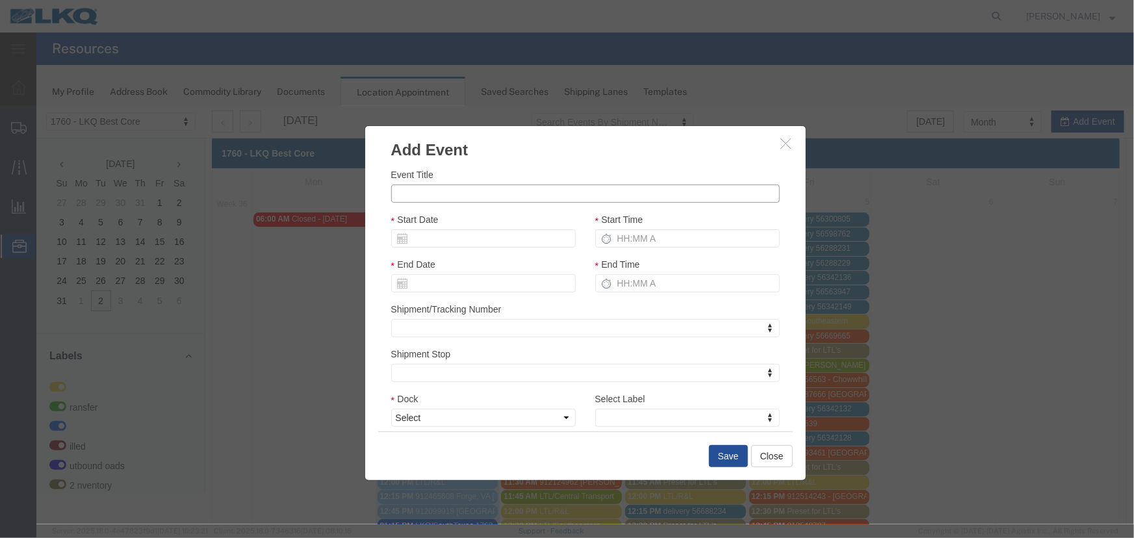
click at [443, 190] on input "Event Title" at bounding box center [584, 193] width 388 height 18
paste input "56690875"
click at [461, 196] on input "56690875 - Oggsisn" at bounding box center [584, 193] width 388 height 18
type input "56690875 - Oggsisn"
click at [441, 227] on div "Start Date" at bounding box center [482, 229] width 184 height 35
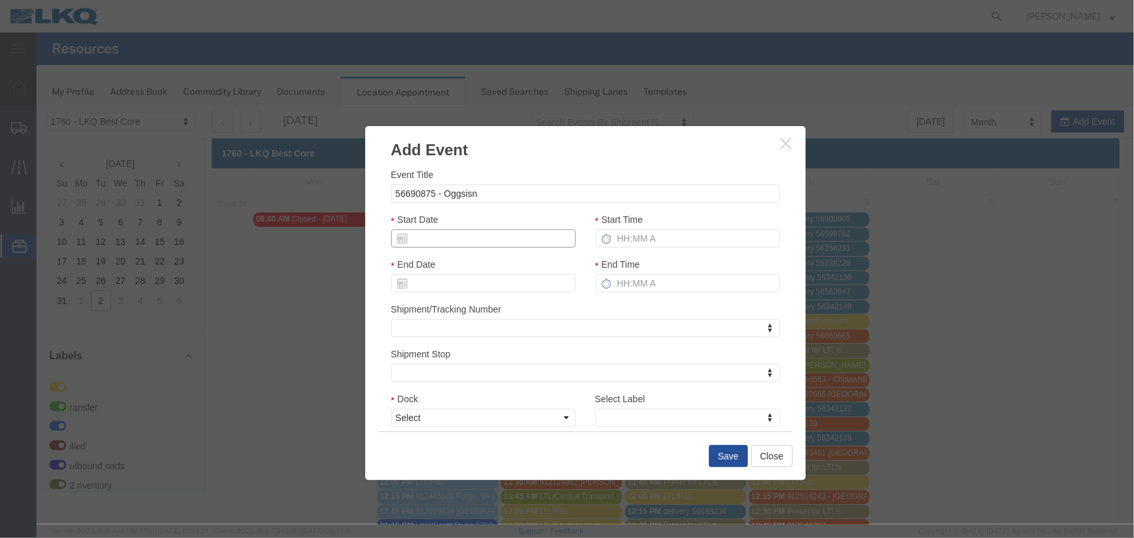
click at [440, 241] on input "Start Date" at bounding box center [482, 238] width 184 height 18
click at [458, 301] on td "3" at bounding box center [458, 299] width 19 height 19
click at [655, 233] on input "Start Time" at bounding box center [686, 238] width 184 height 18
type input "215p"
click at [475, 414] on select "Select 1760 - LKQ Best Core 1760 - Outbound Loads" at bounding box center [482, 417] width 184 height 18
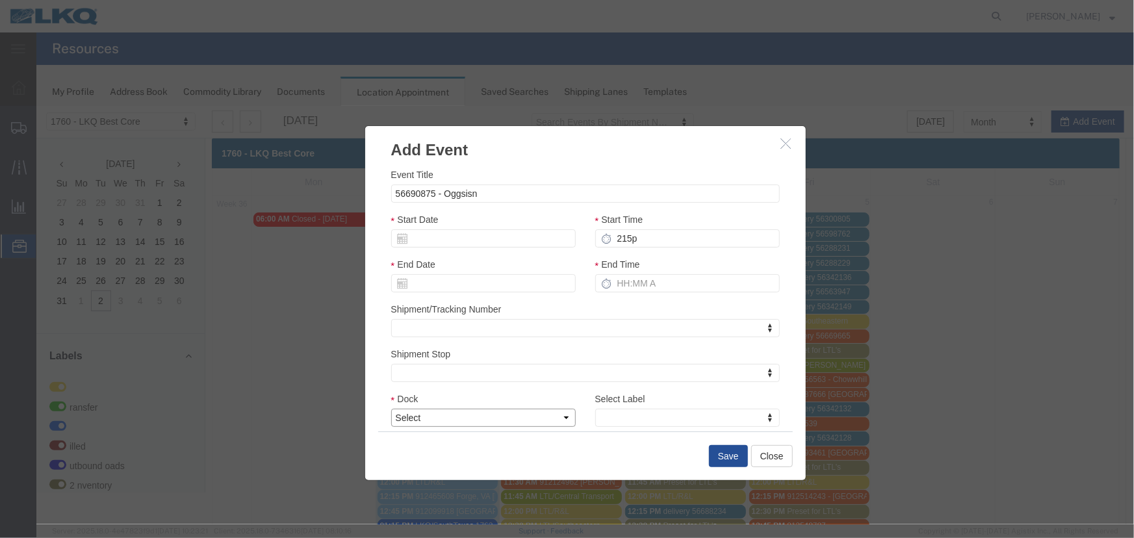
select select "1"
click at [390, 408] on select "Select 1760 - LKQ Best Core 1760 - Outbound Loads" at bounding box center [482, 417] width 184 height 18
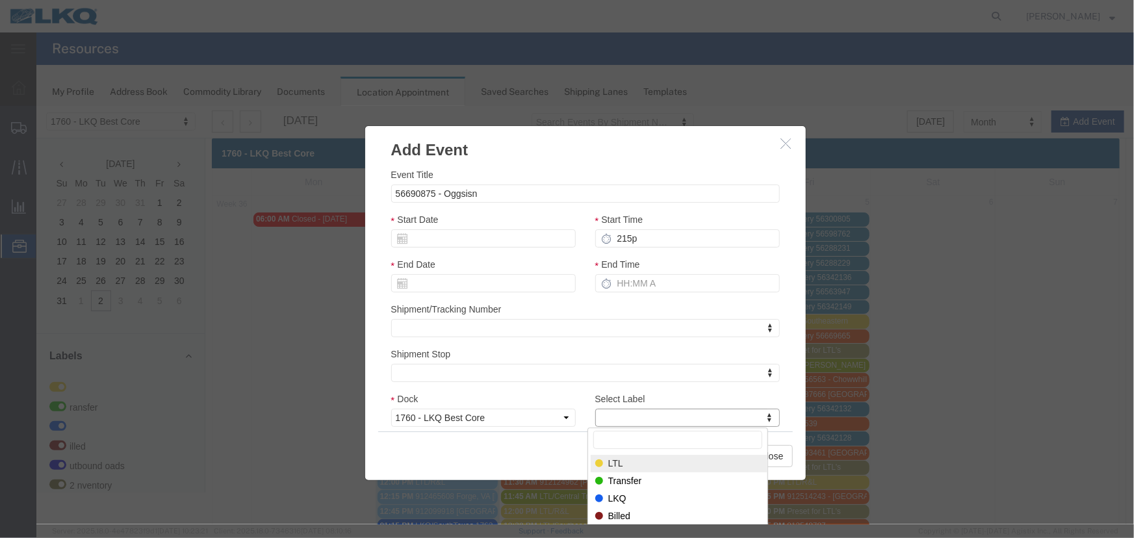
drag, startPoint x: 597, startPoint y: 464, endPoint x: 636, endPoint y: 467, distance: 39.1
select select "25"
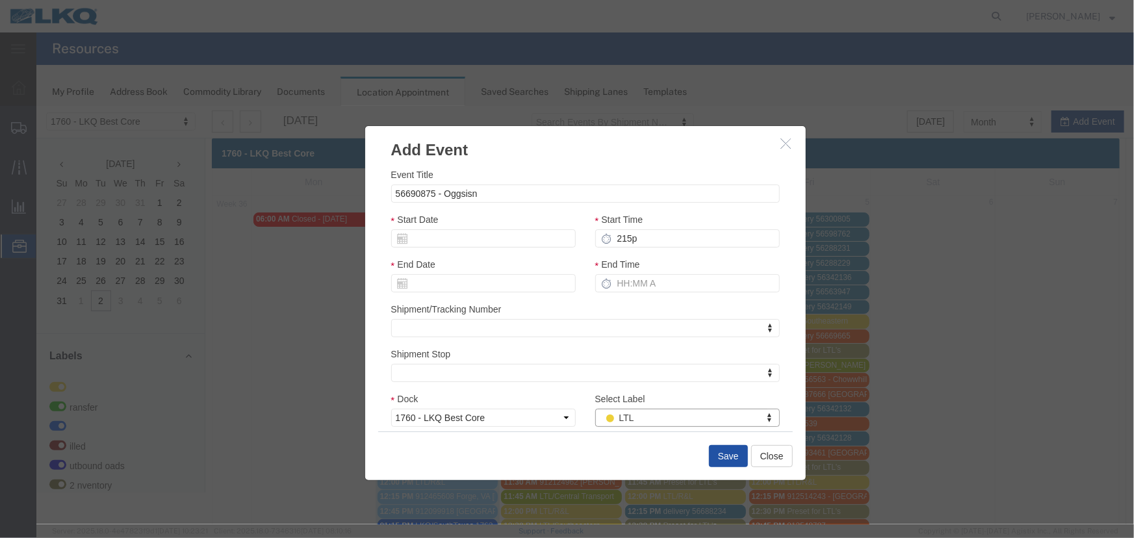
click at [720, 453] on button "Save" at bounding box center [727, 455] width 39 height 22
